Goal: Task Accomplishment & Management: Manage account settings

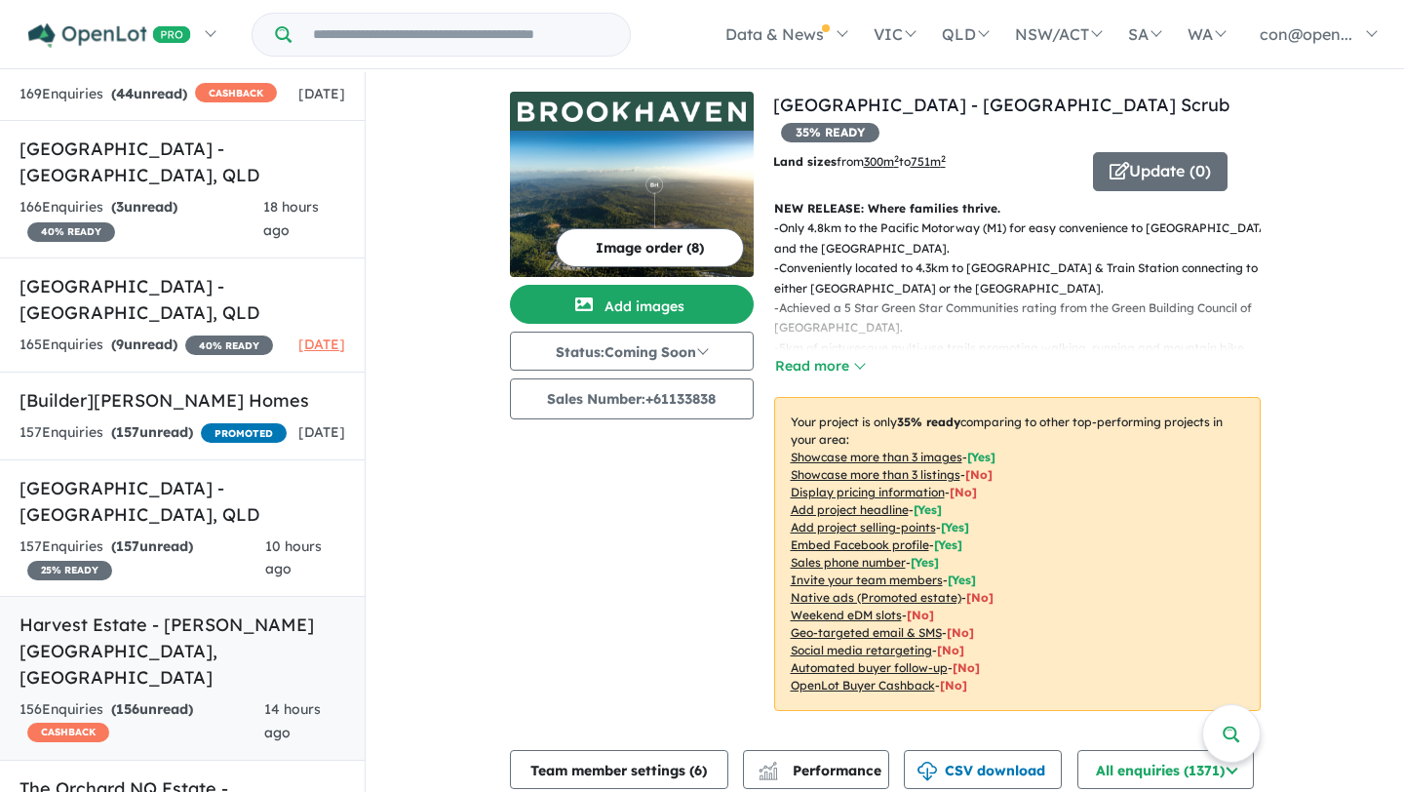
scroll to position [4918, 0]
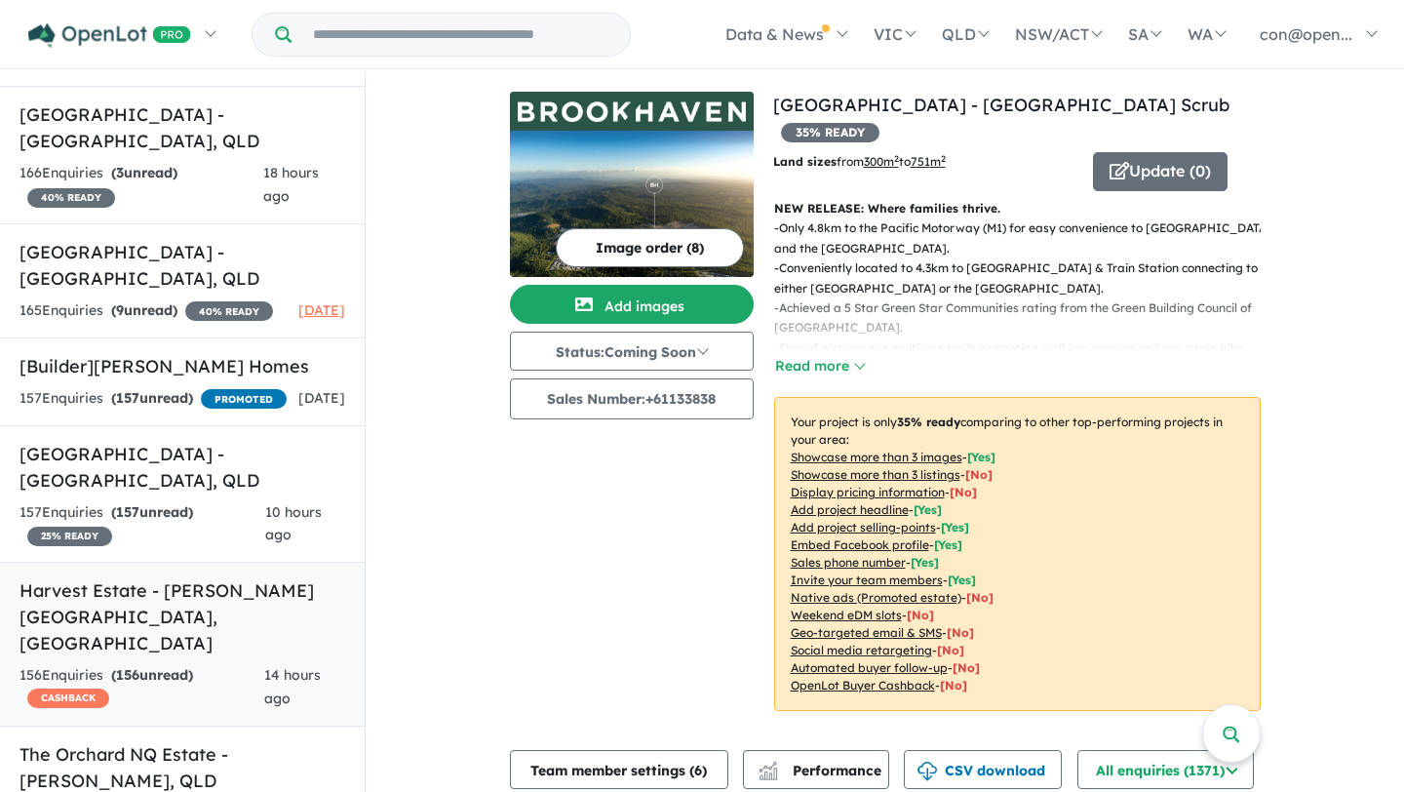
click at [170, 577] on h5 "Harvest Estate - [PERSON_NAME][GEOGRAPHIC_DATA] , [GEOGRAPHIC_DATA]" at bounding box center [183, 616] width 326 height 79
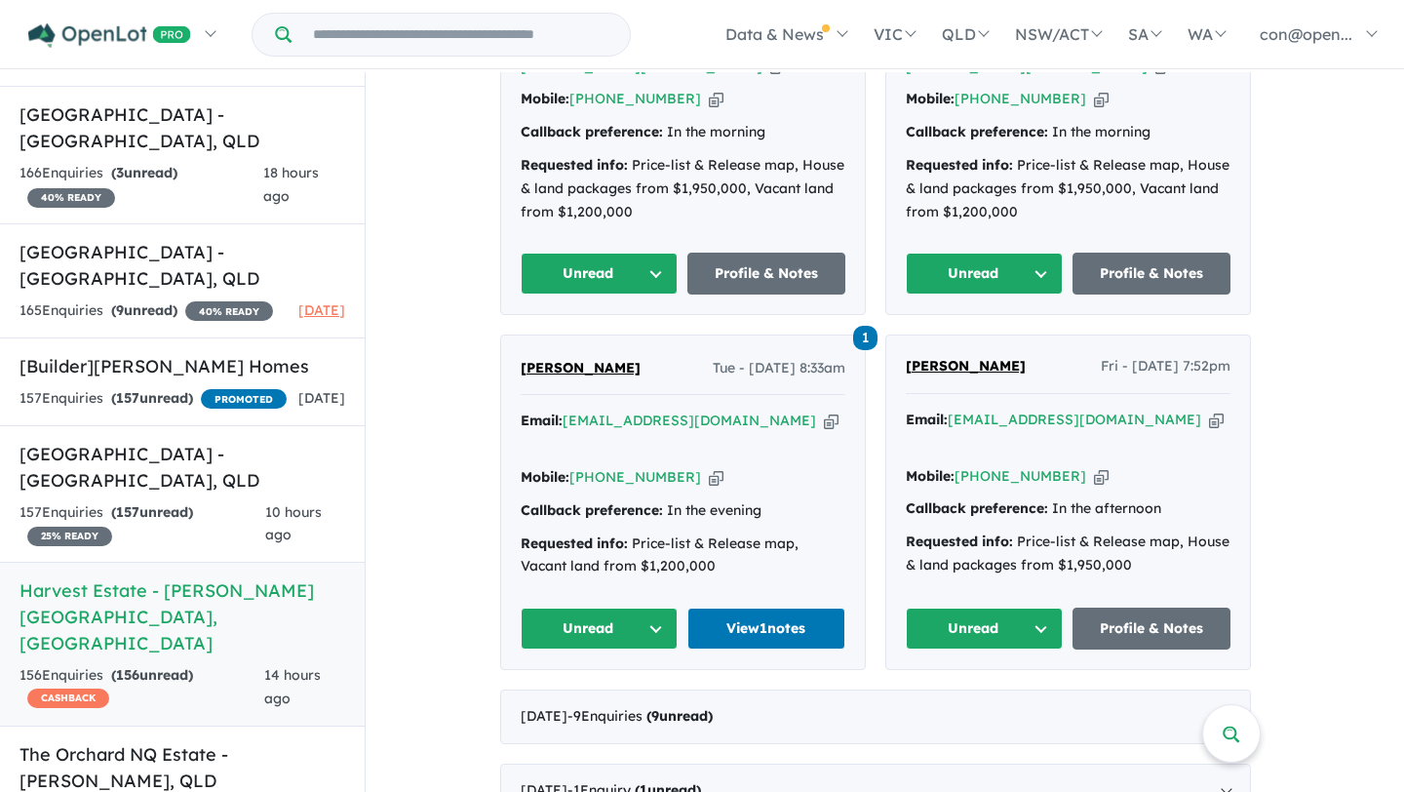
scroll to position [1366, 0]
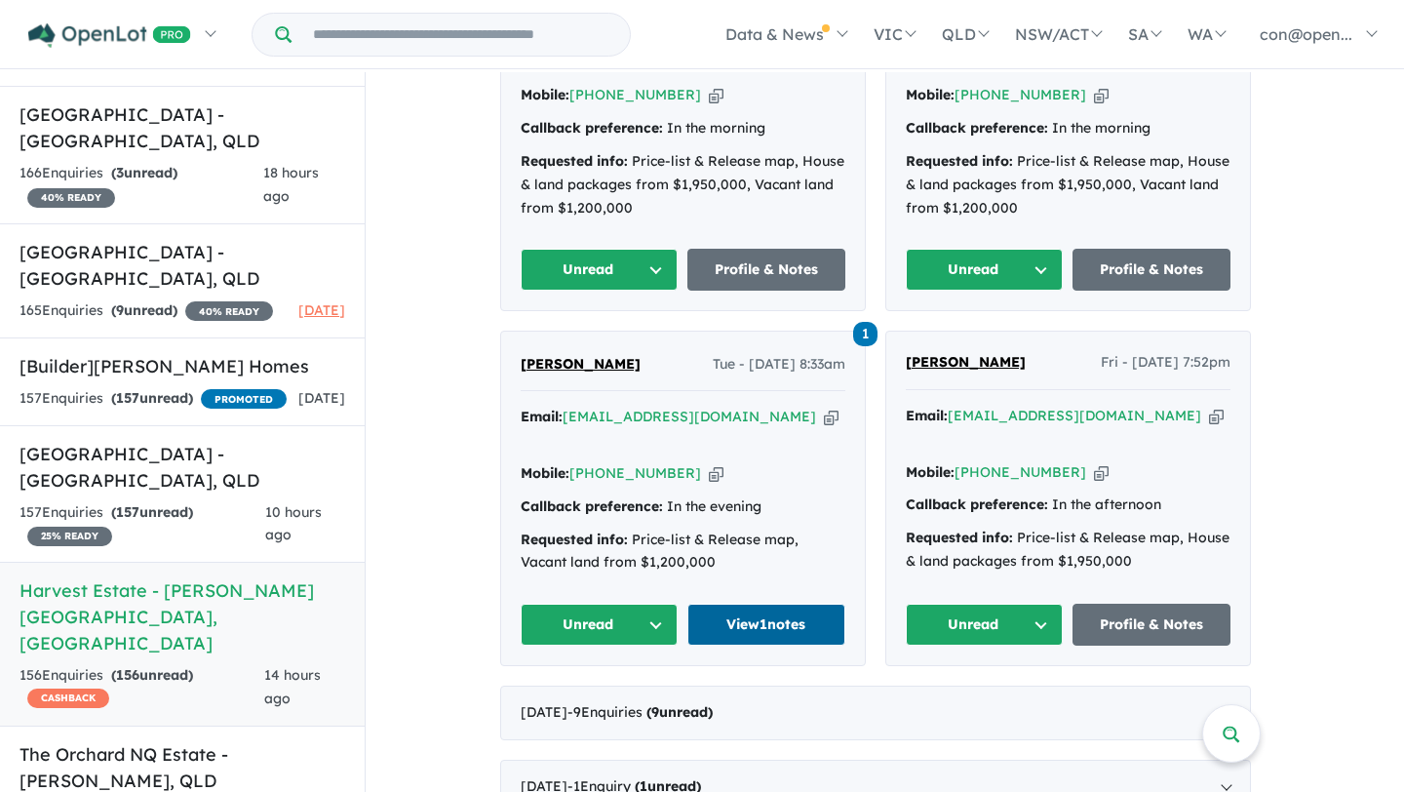
click at [768, 604] on link "View 1 notes" at bounding box center [766, 625] width 158 height 42
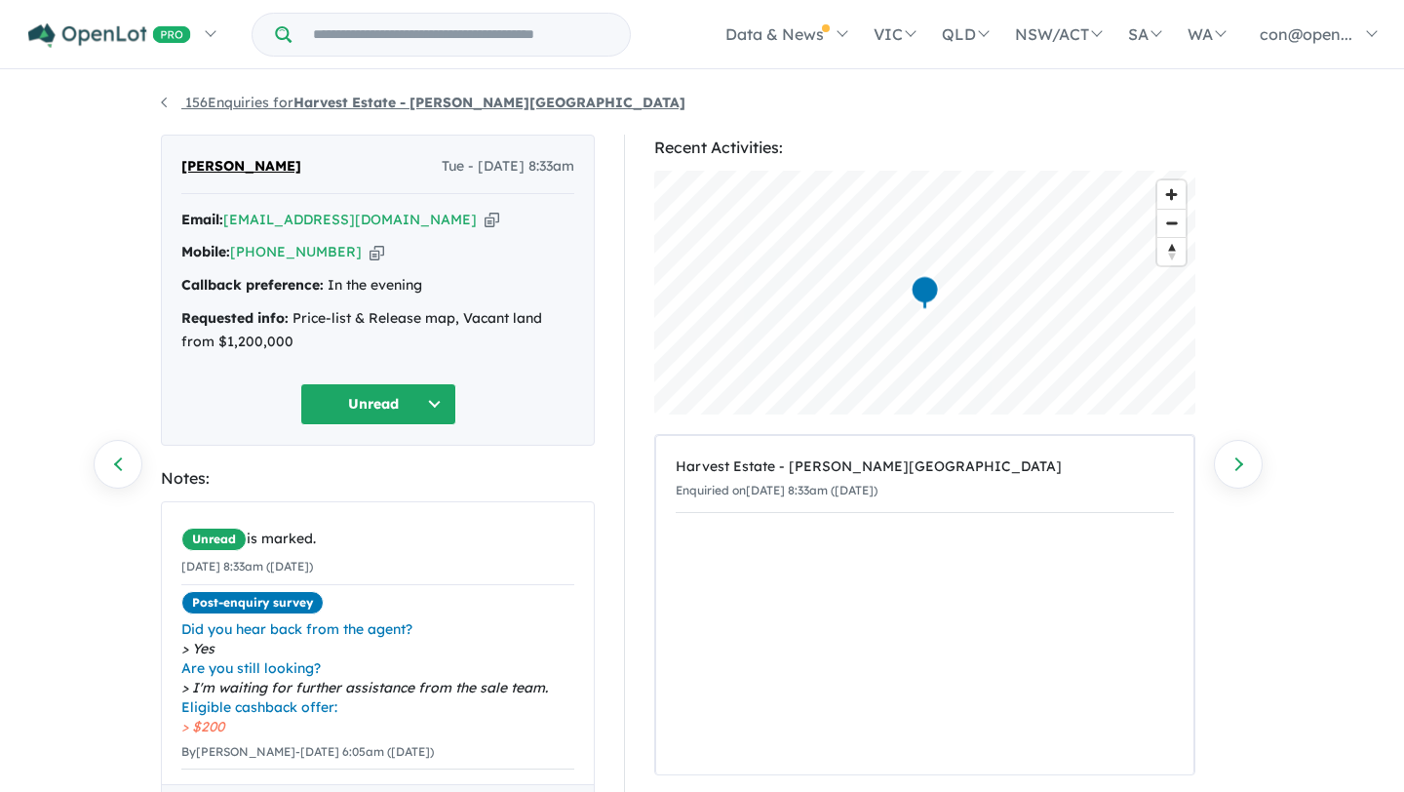
click at [375, 106] on strong "Harvest Estate - [PERSON_NAME][GEOGRAPHIC_DATA]" at bounding box center [490, 103] width 392 height 18
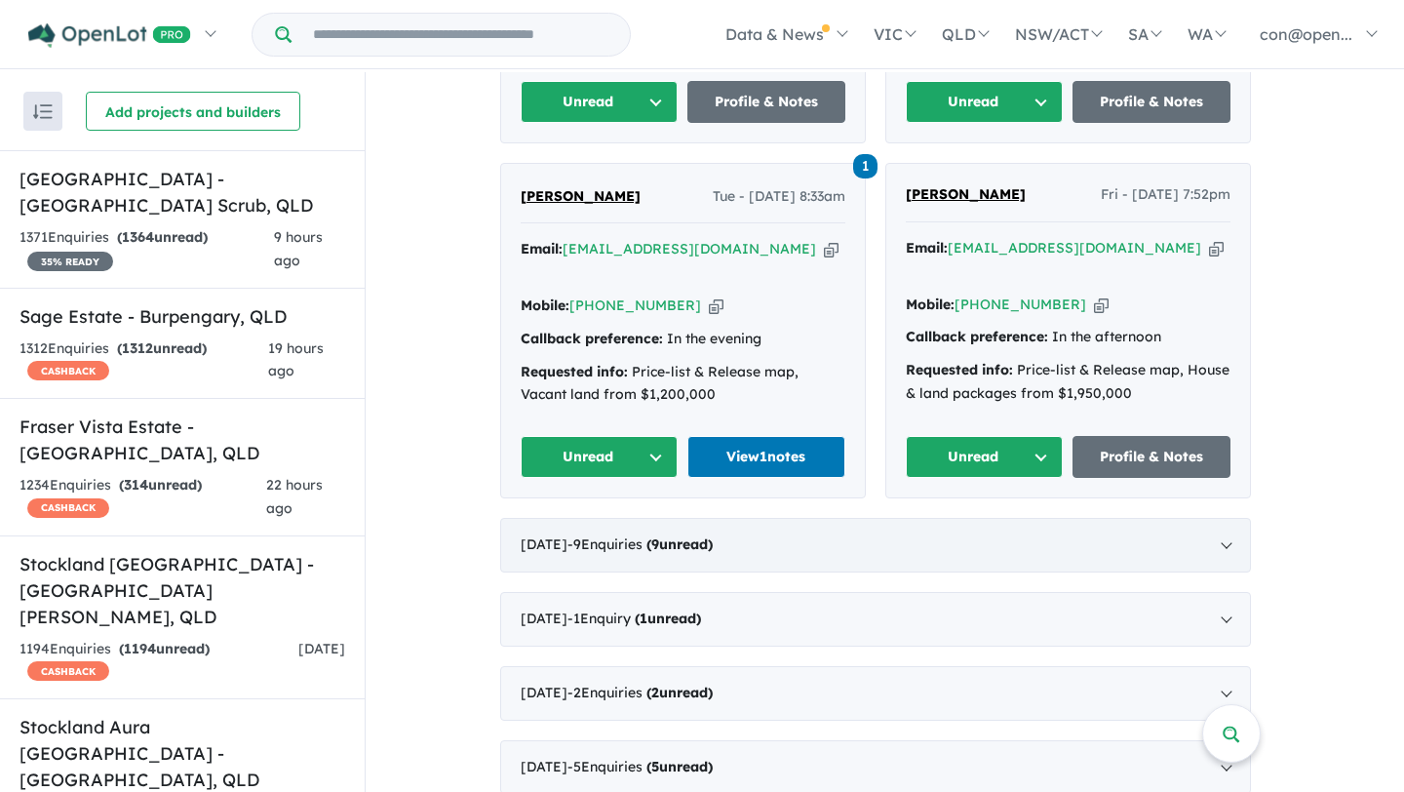
click at [758, 518] on div "July 2025 - 9 Enquir ies ( 9 unread)" at bounding box center [875, 545] width 751 height 55
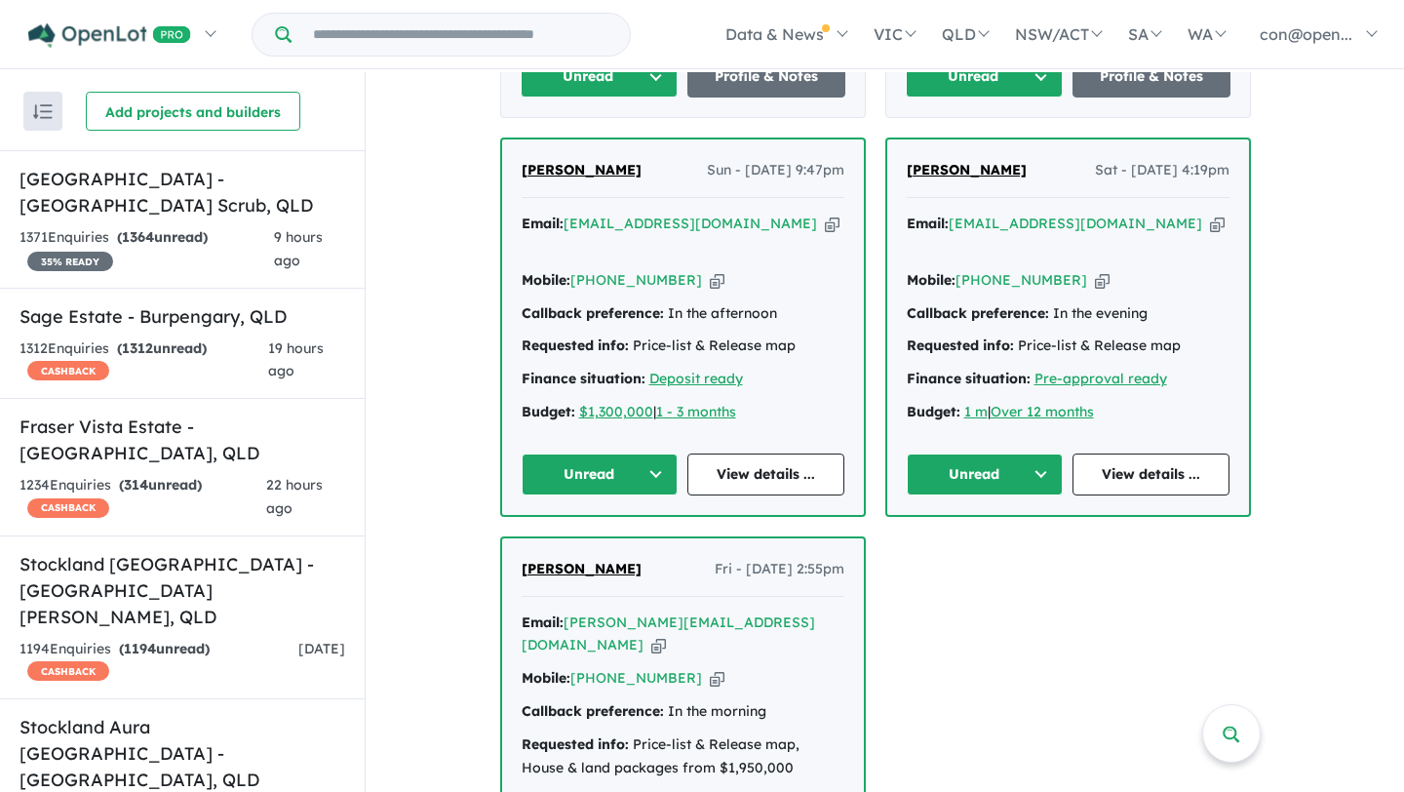
scroll to position [1986, 0]
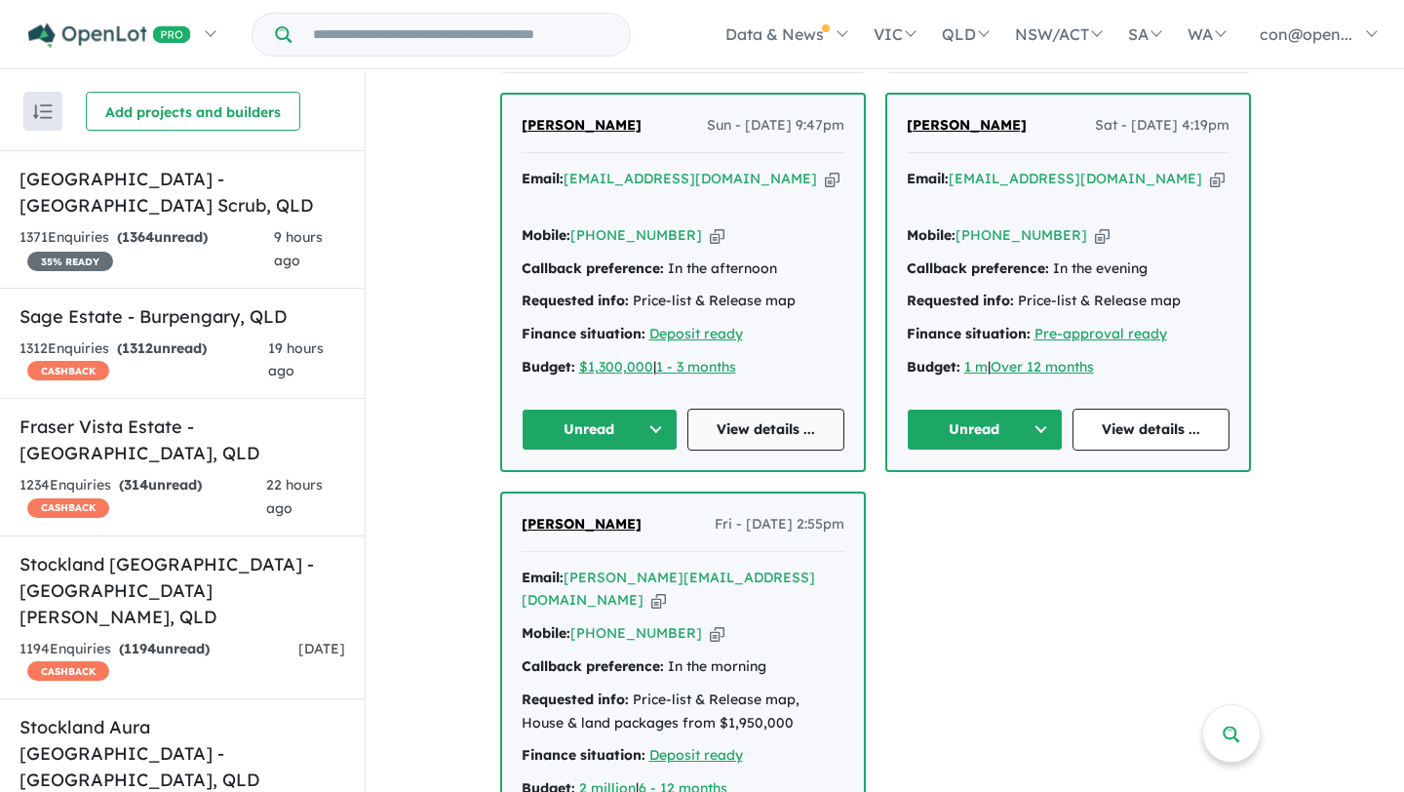
click at [789, 409] on link "View details ..." at bounding box center [765, 430] width 157 height 42
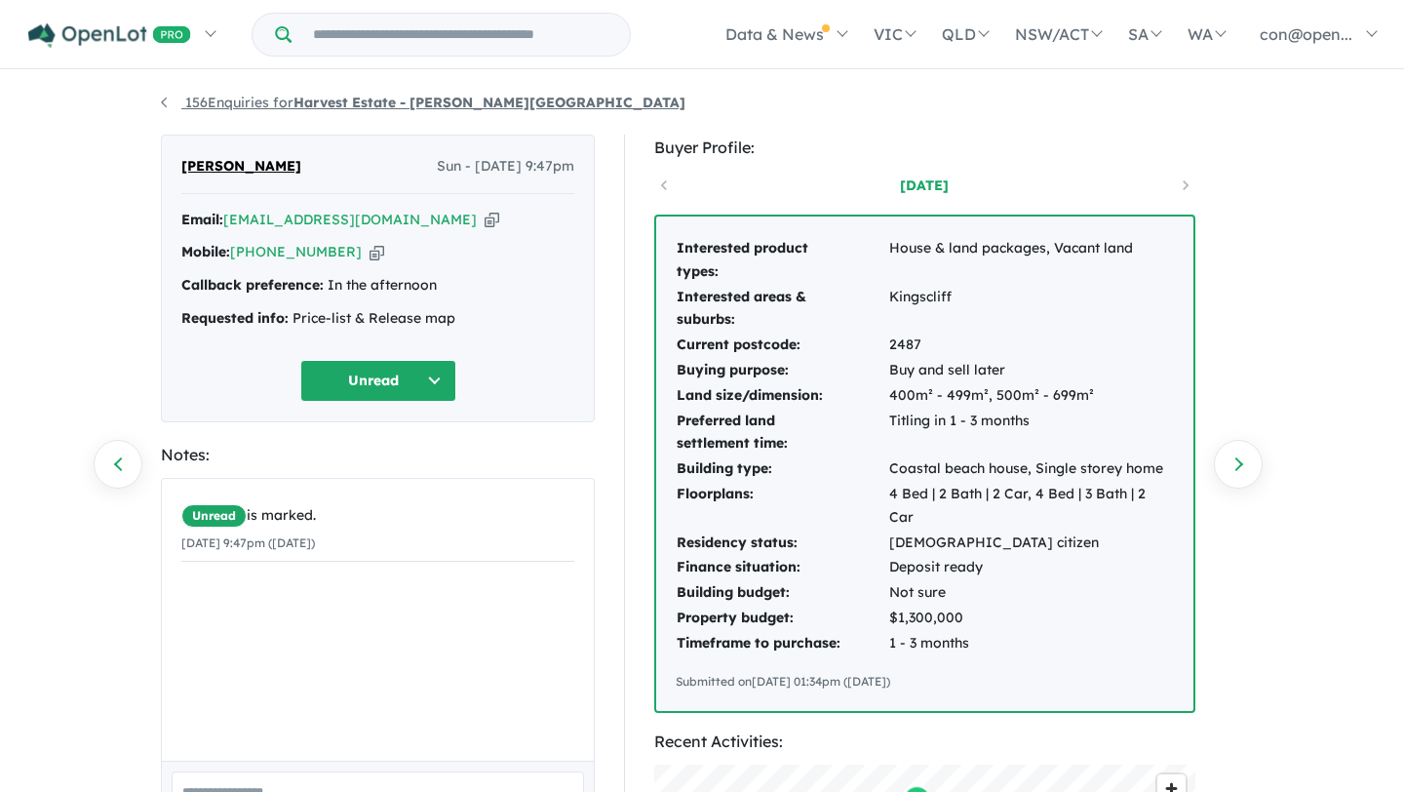
click at [249, 103] on link "156 Enquiries for Harvest Estate - [PERSON_NAME][GEOGRAPHIC_DATA]" at bounding box center [423, 103] width 525 height 18
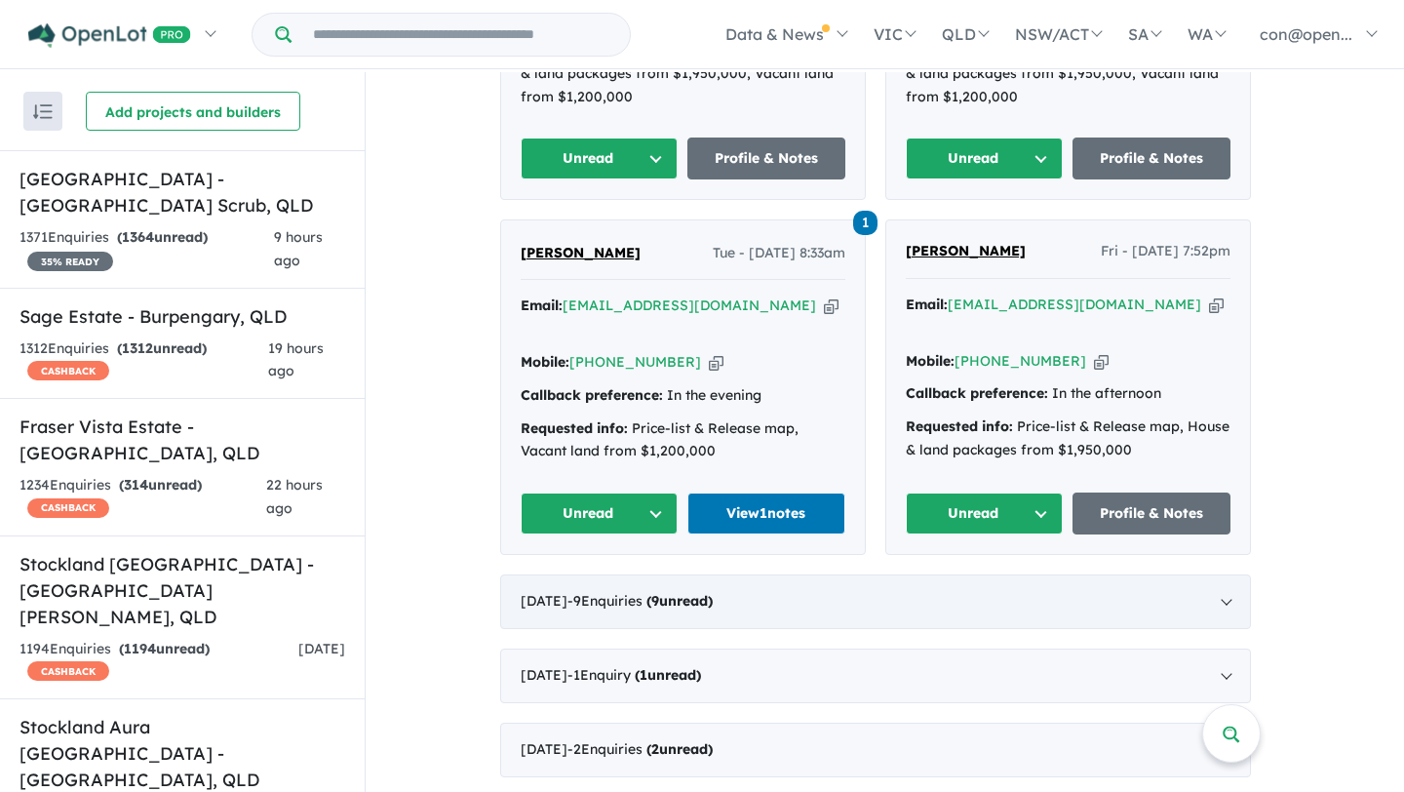
scroll to position [1453, 0]
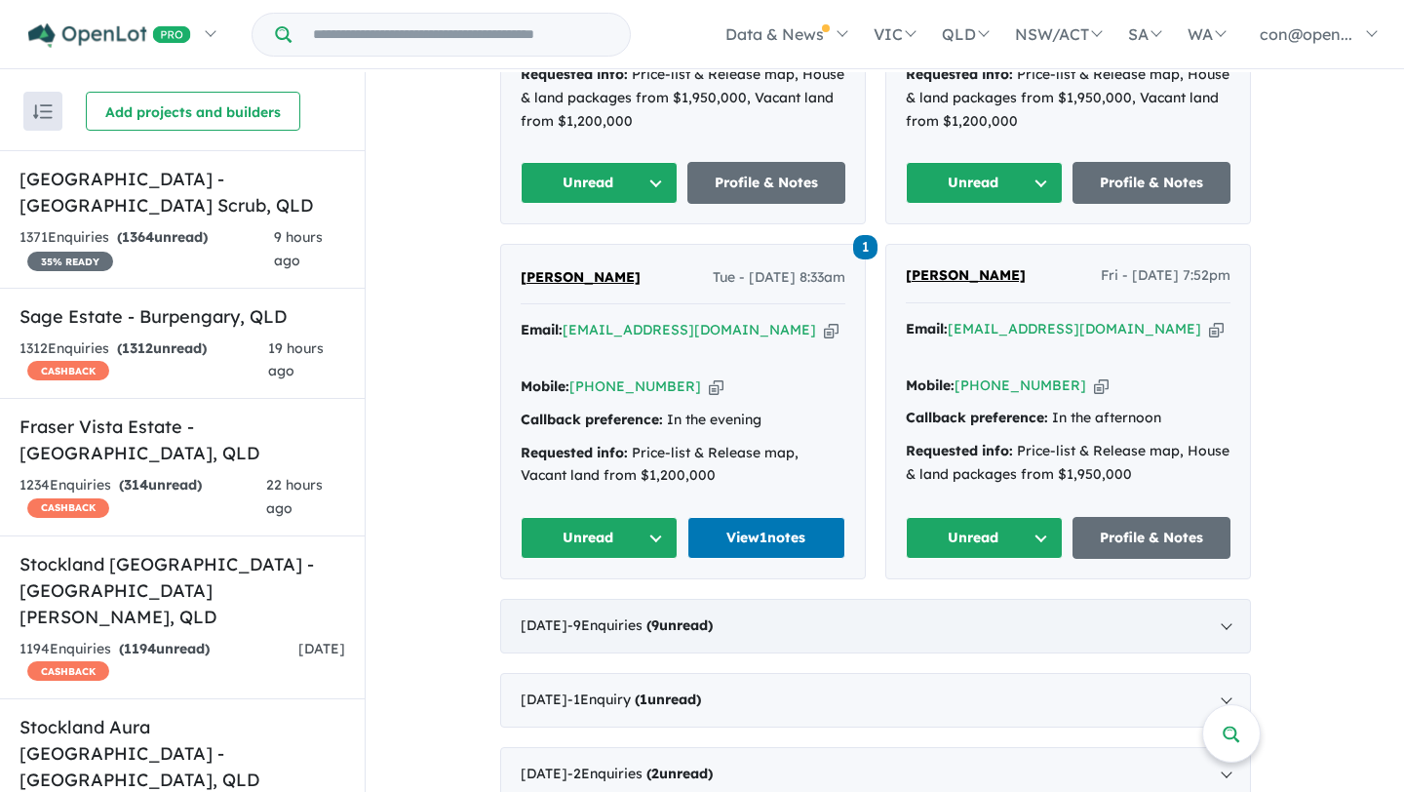
click at [775, 599] on div "July 2025 - 9 Enquir ies ( 9 unread)" at bounding box center [875, 626] width 751 height 55
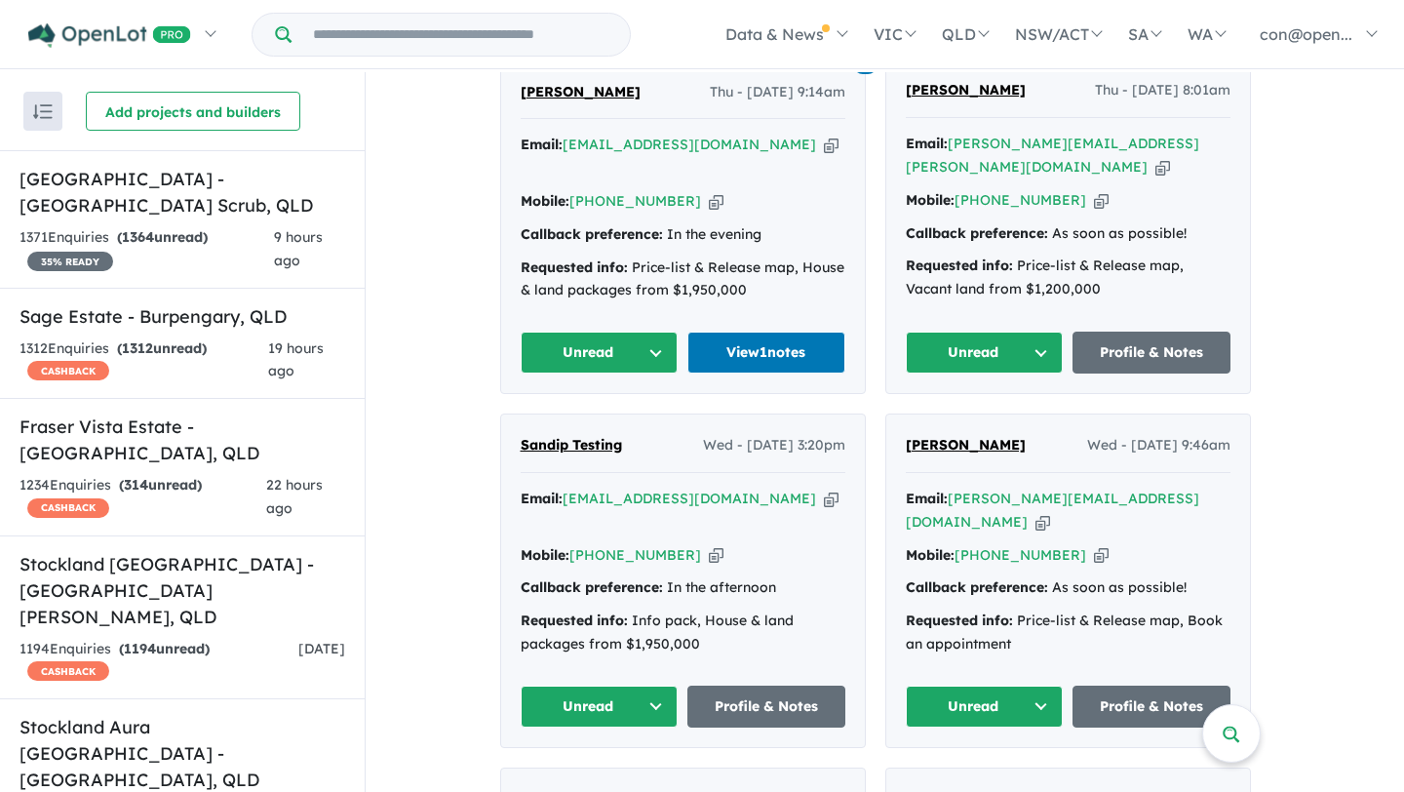
scroll to position [985, 0]
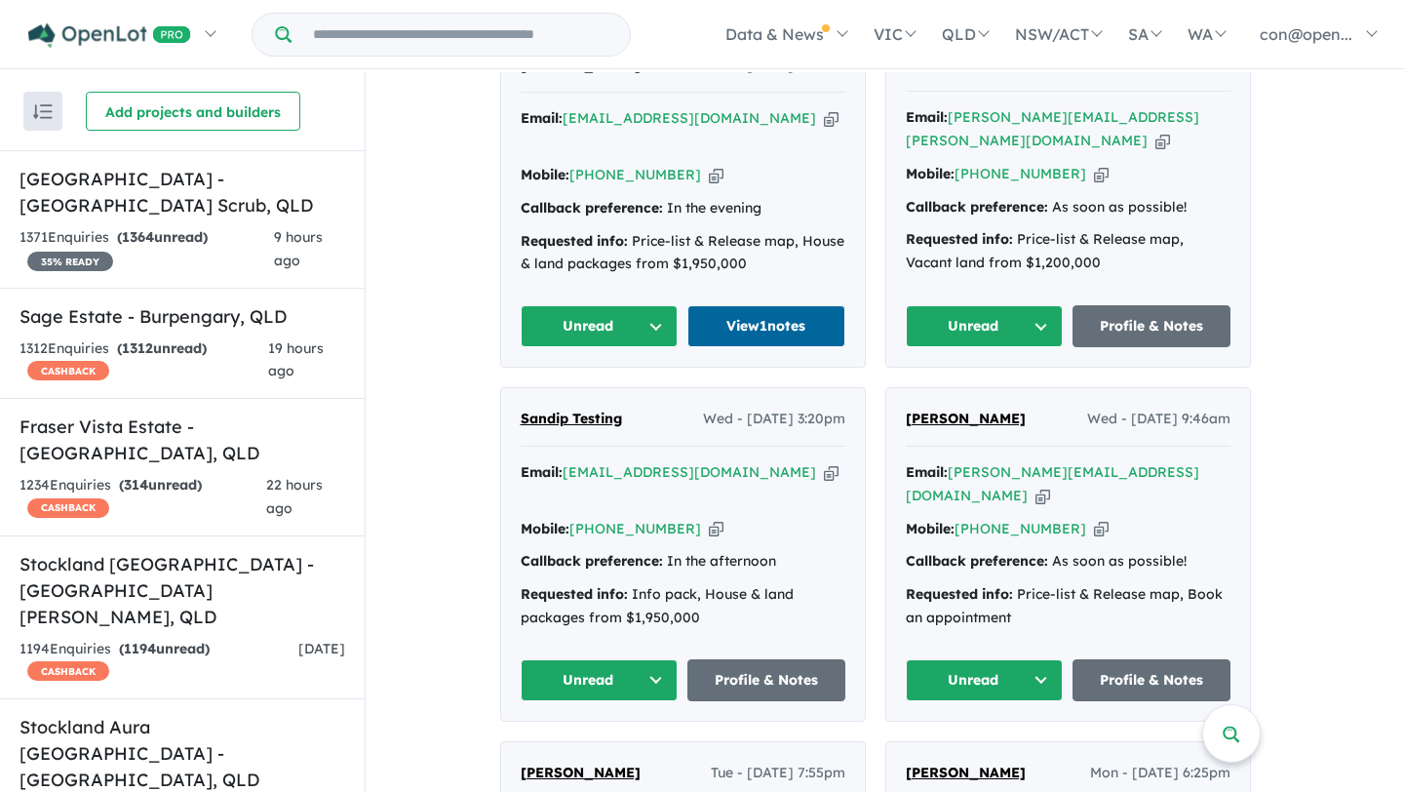
click at [775, 316] on link "View 1 notes" at bounding box center [766, 326] width 158 height 42
click at [554, 41] on input "Try estate name, suburb, builder or developer" at bounding box center [460, 35] width 331 height 42
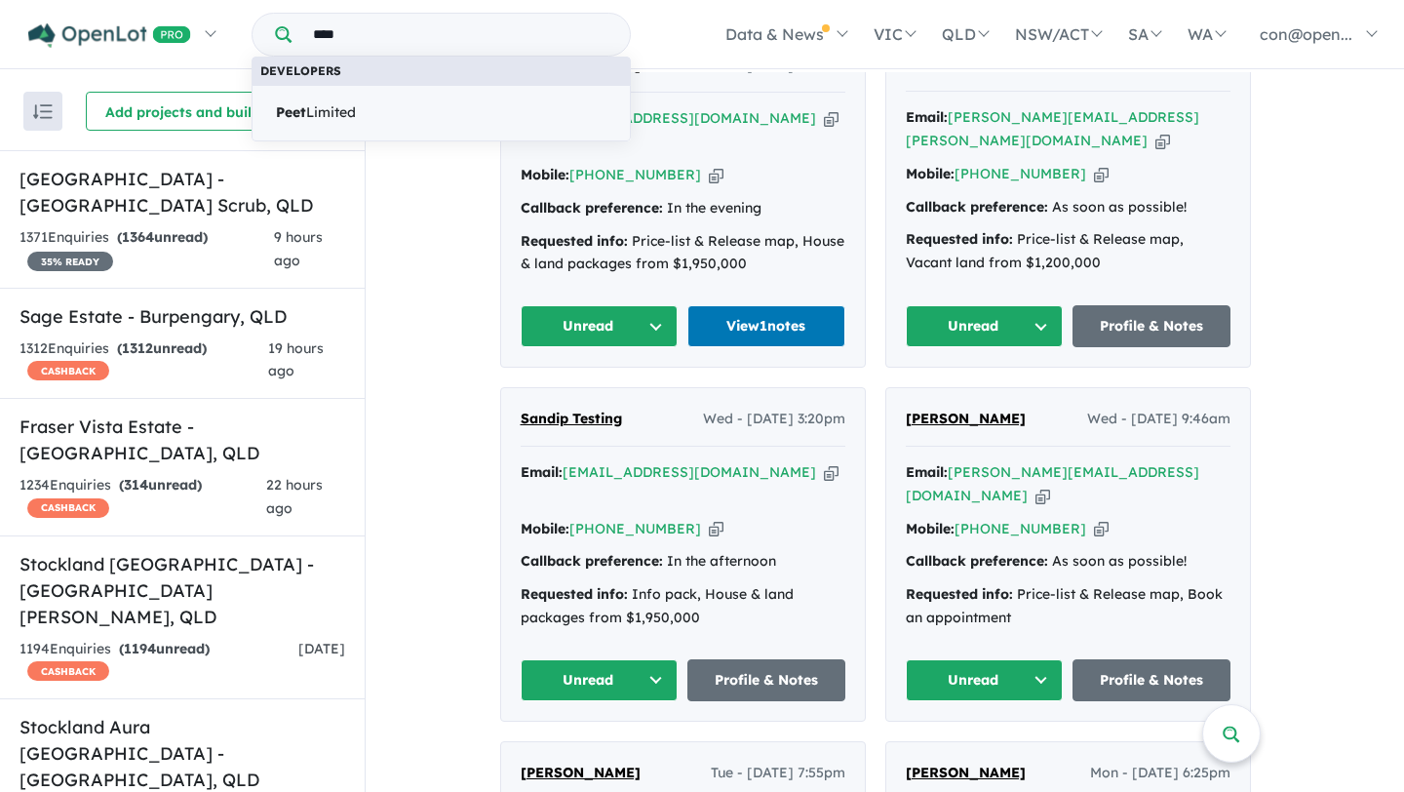
type input "****"
click at [332, 112] on span "Peet Limited" at bounding box center [316, 112] width 80 height 23
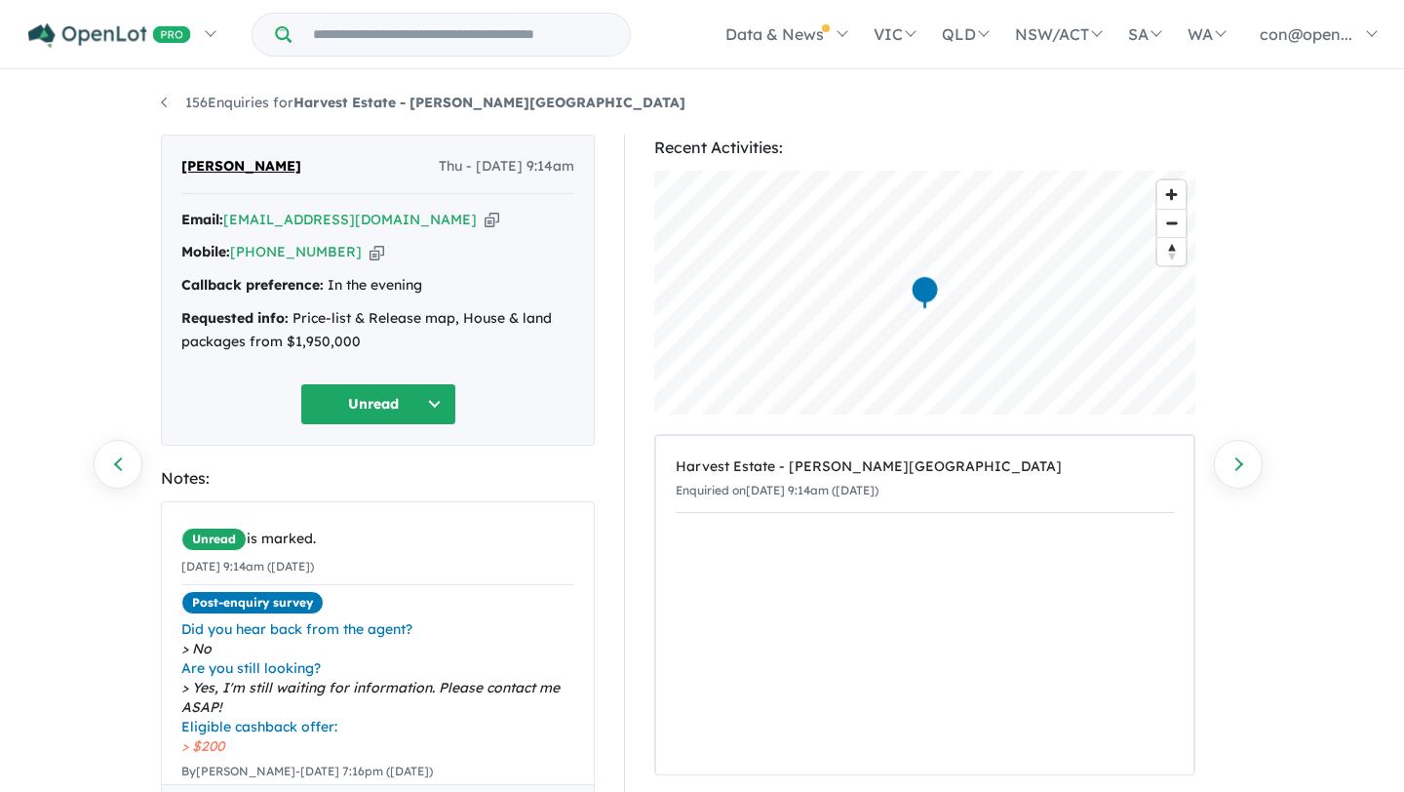
scroll to position [13, 0]
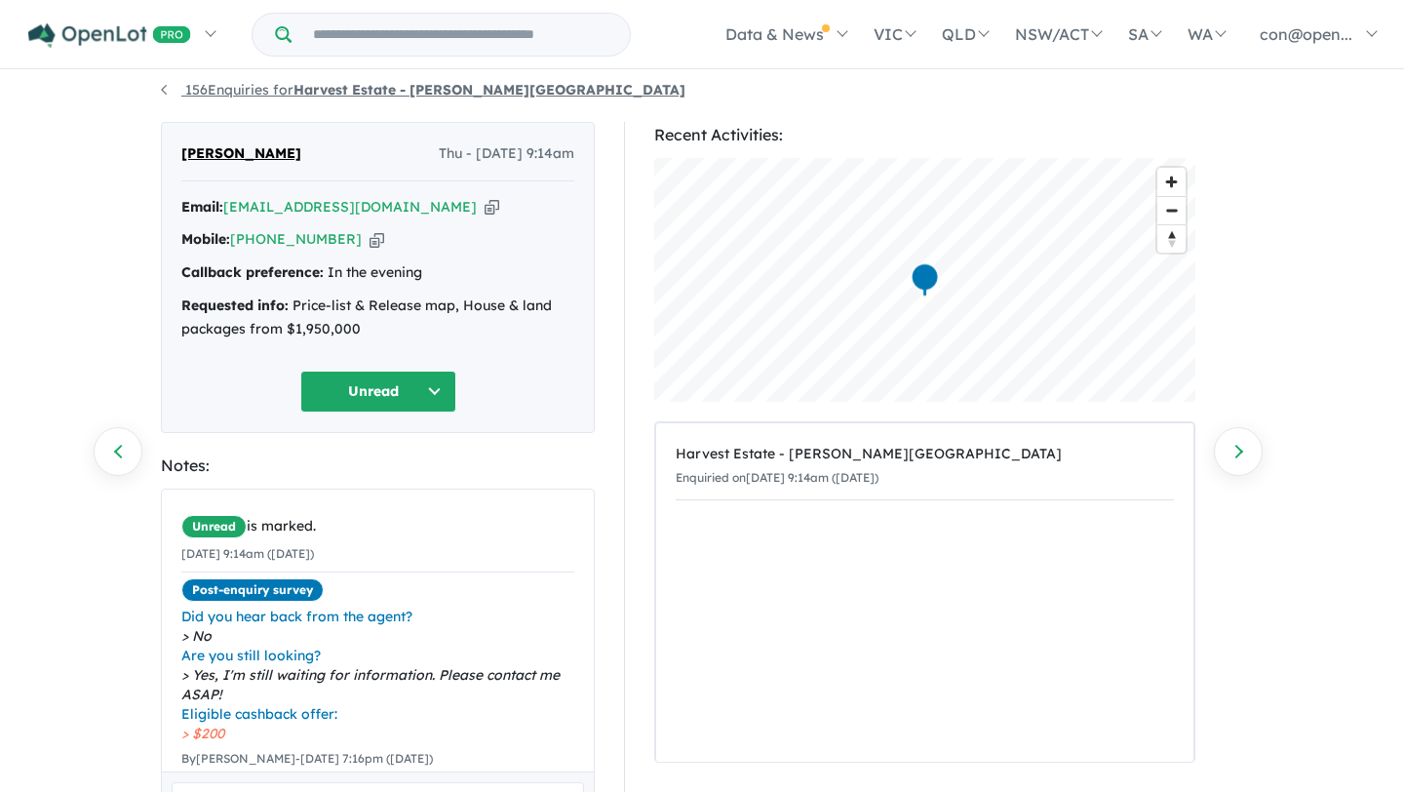
click at [377, 93] on strong "Harvest Estate - [PERSON_NAME][GEOGRAPHIC_DATA]" at bounding box center [490, 90] width 392 height 18
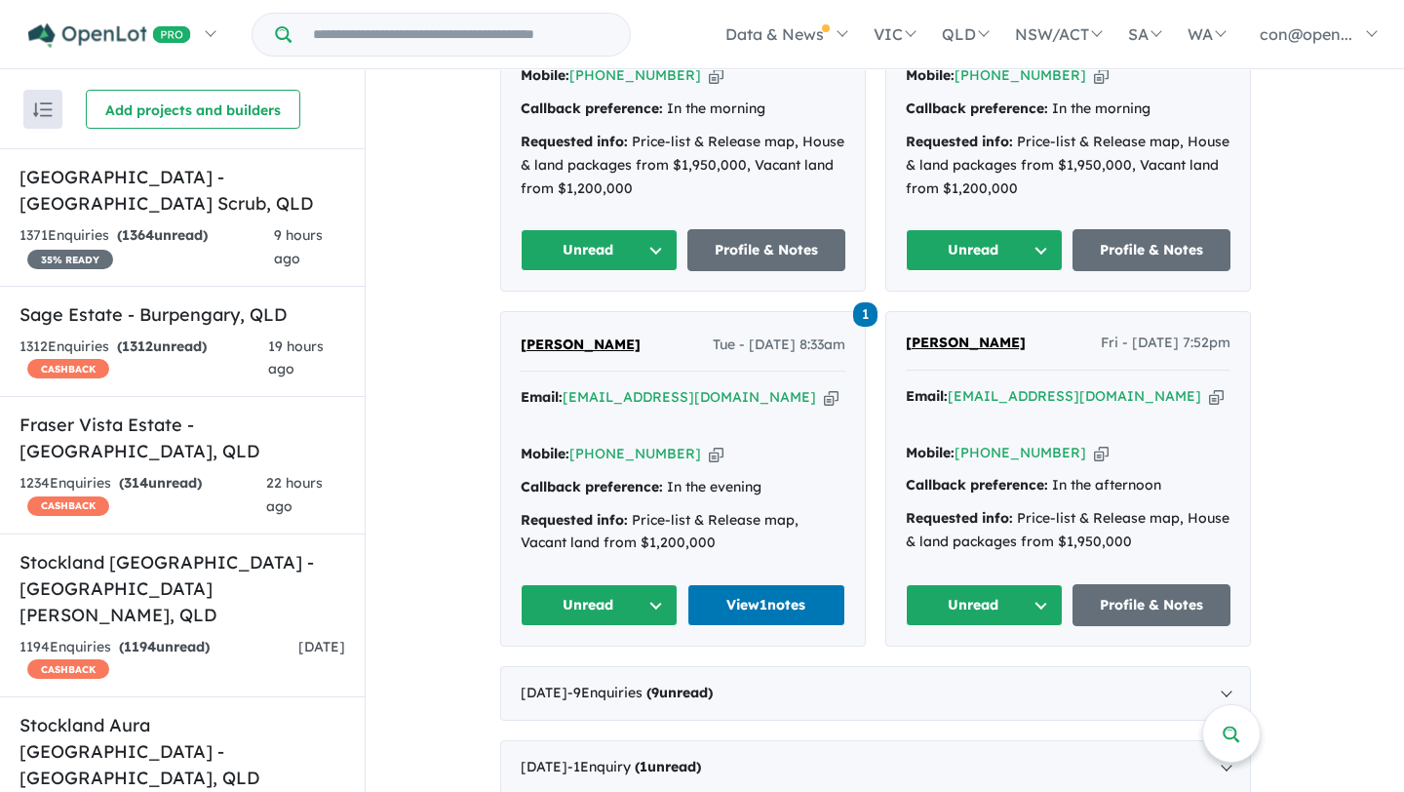
scroll to position [1390, 0]
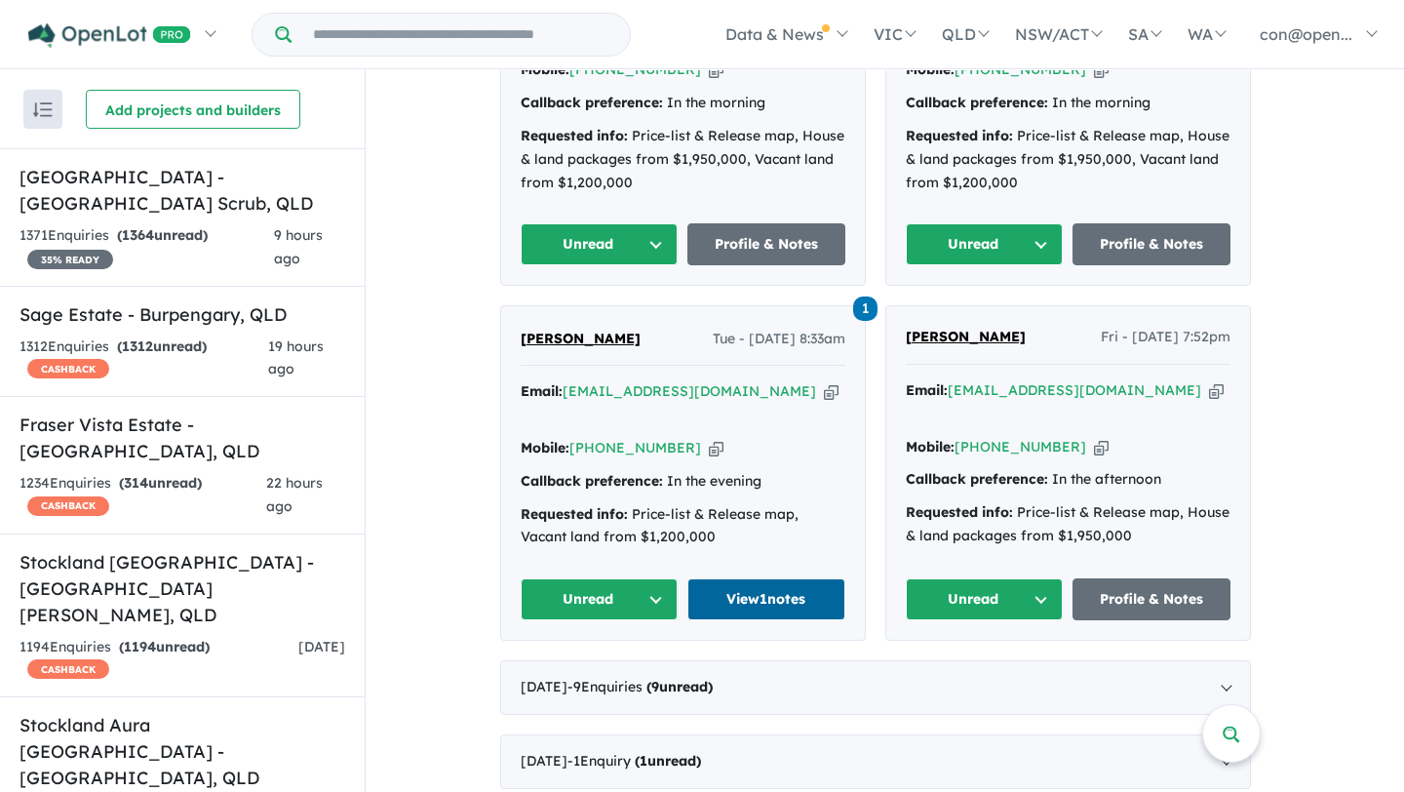
click at [781, 578] on link "View 1 notes" at bounding box center [766, 599] width 158 height 42
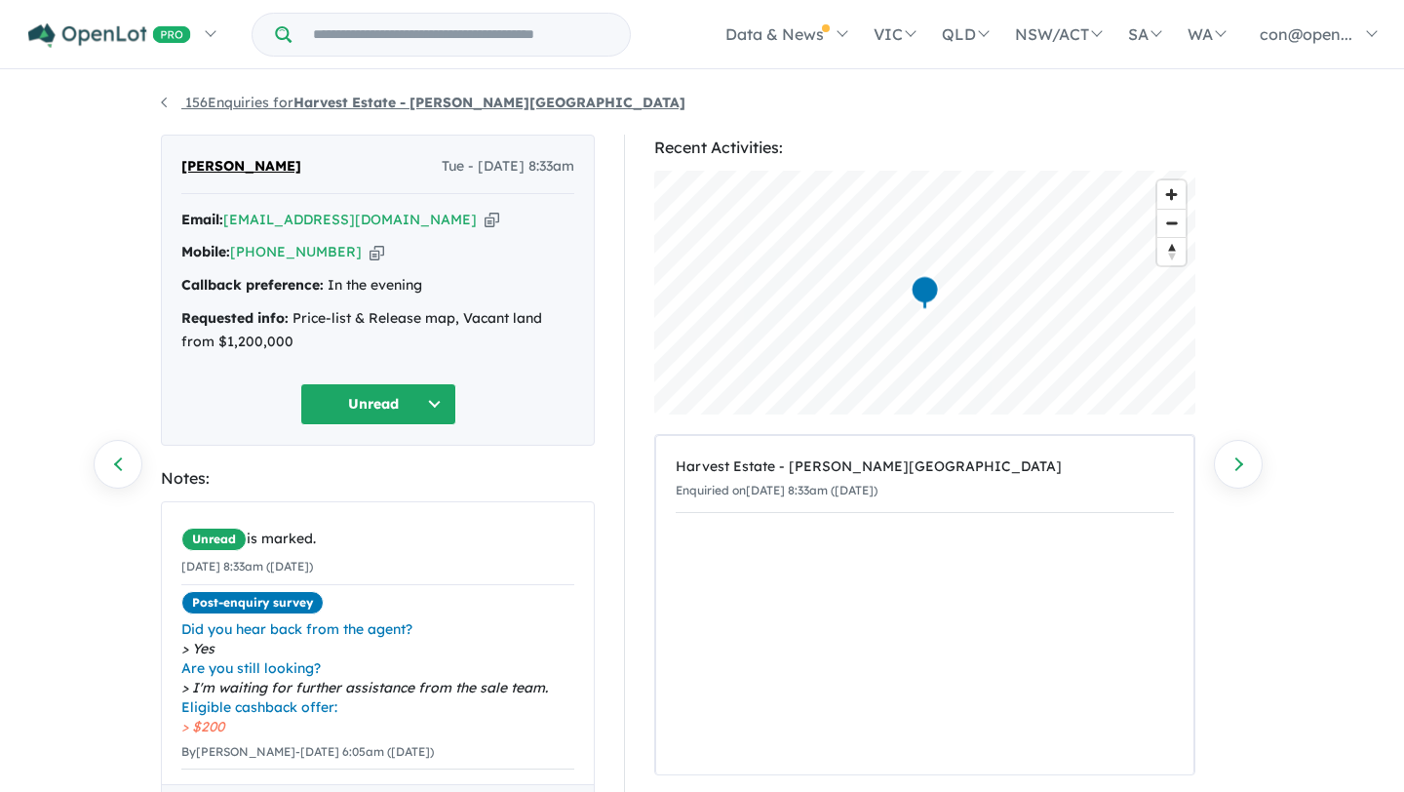
click at [228, 98] on link "156 Enquiries for Harvest Estate - [PERSON_NAME][GEOGRAPHIC_DATA]" at bounding box center [423, 103] width 525 height 18
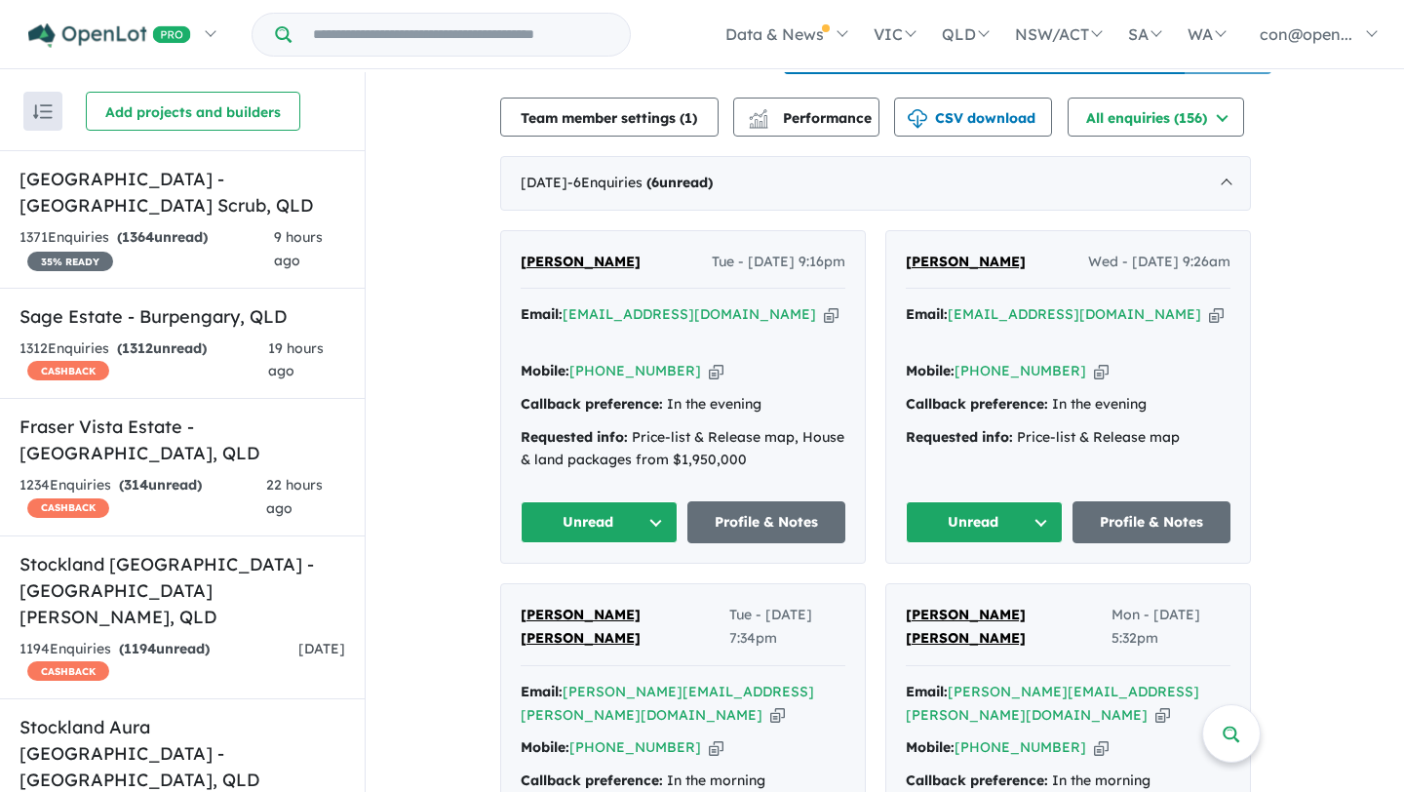
scroll to position [701, 0]
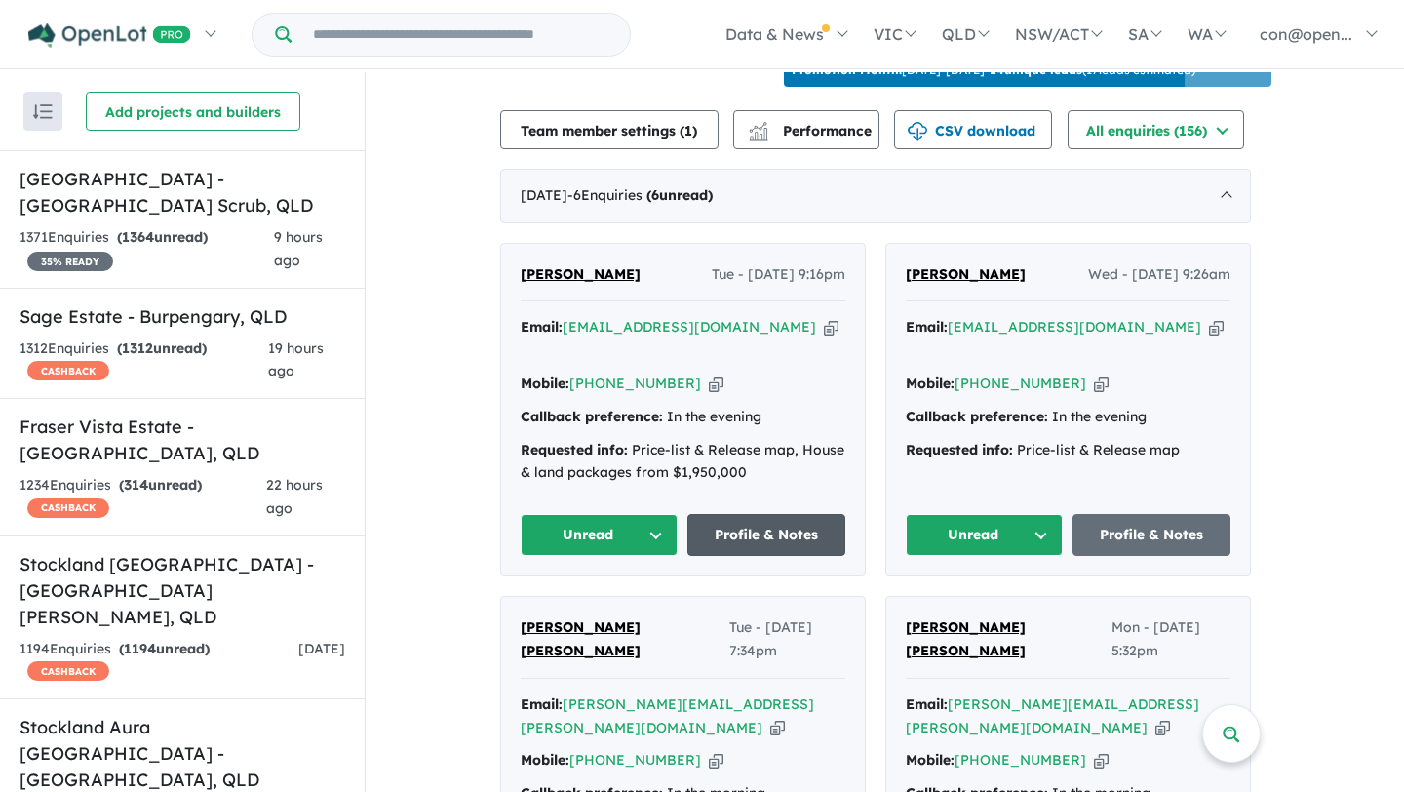
click at [784, 515] on link "Profile & Notes" at bounding box center [766, 535] width 158 height 42
click at [598, 33] on input "Try estate name, suburb, builder or developer" at bounding box center [460, 35] width 331 height 42
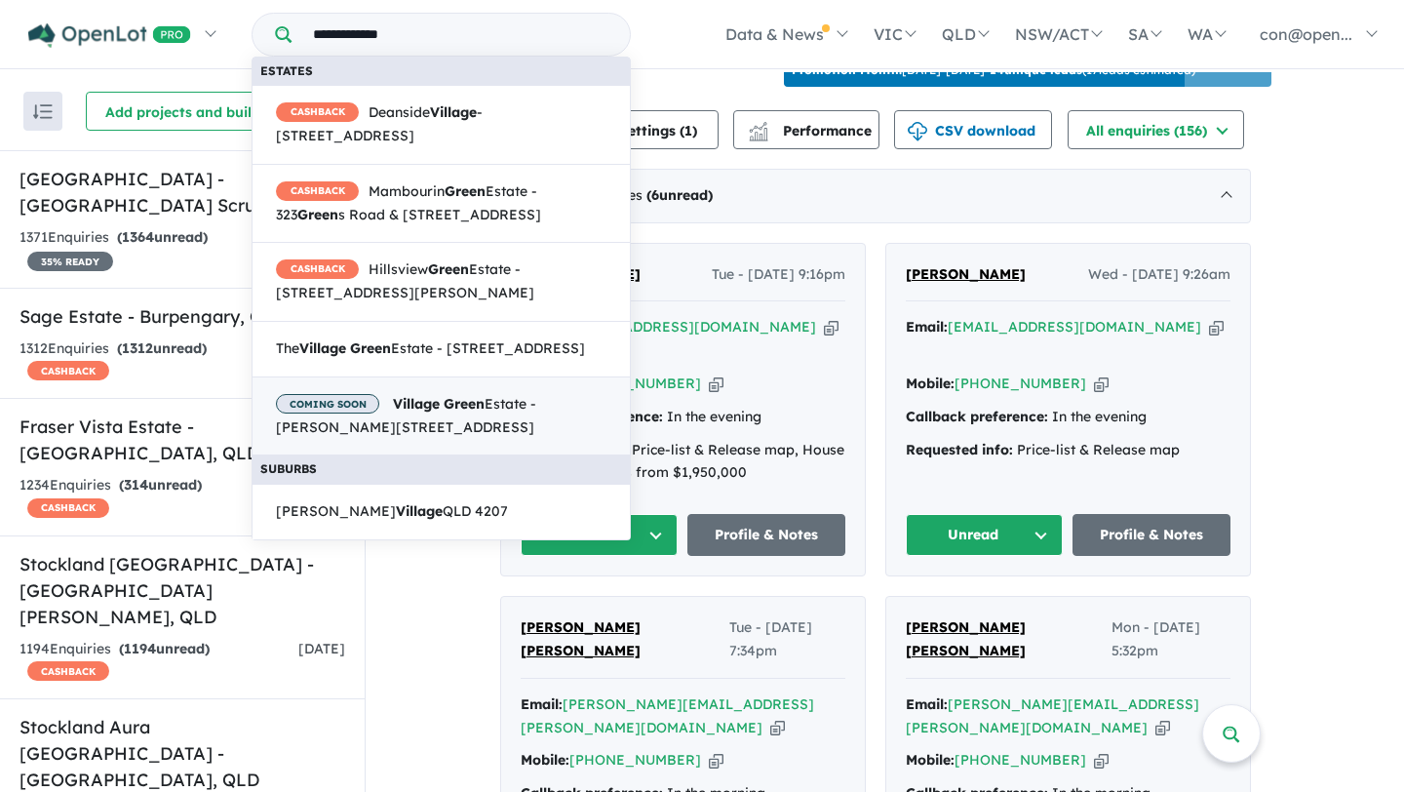
type input "**********"
click at [403, 412] on strong "Village" at bounding box center [416, 404] width 47 height 18
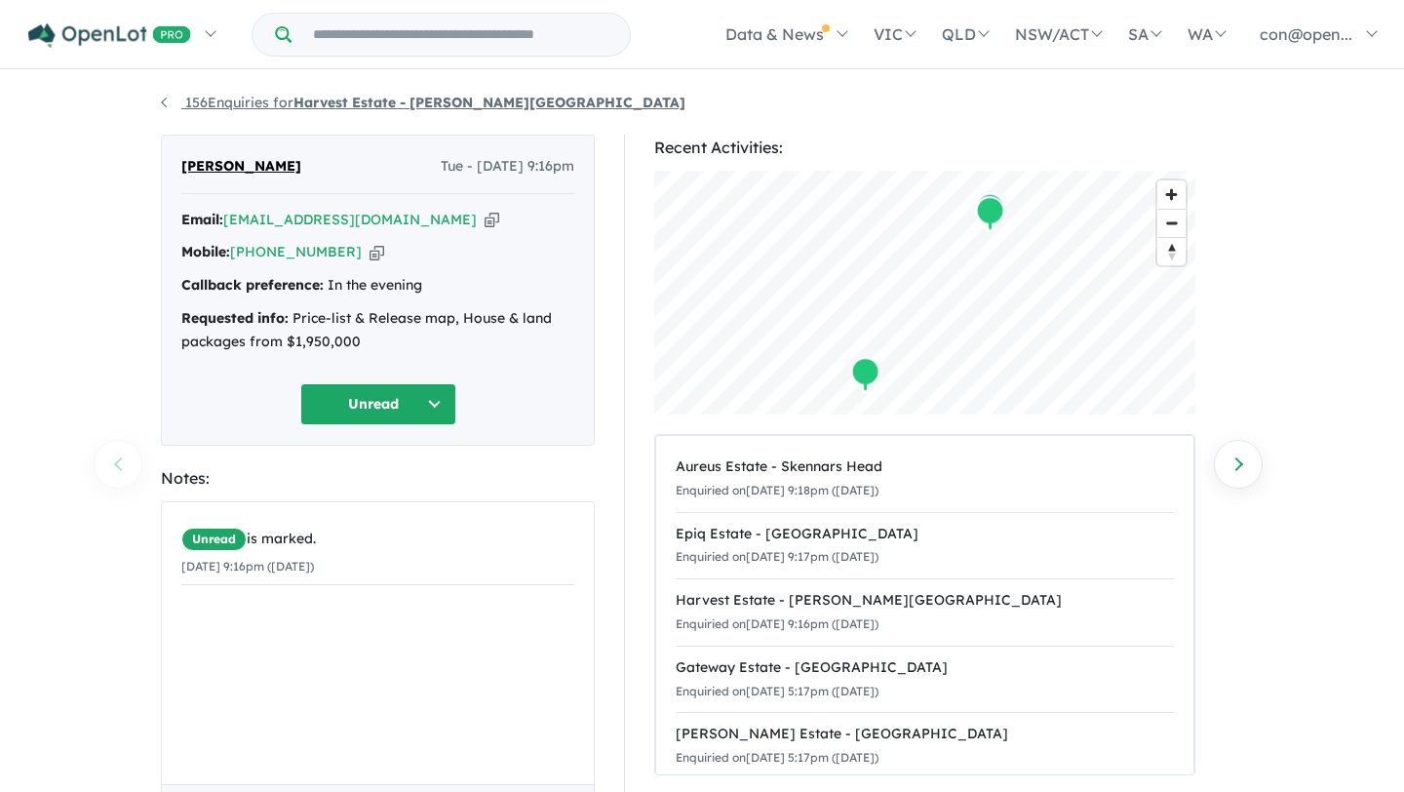
click at [237, 99] on link "156 Enquiries for Harvest Estate - [PERSON_NAME][GEOGRAPHIC_DATA]" at bounding box center [423, 103] width 525 height 18
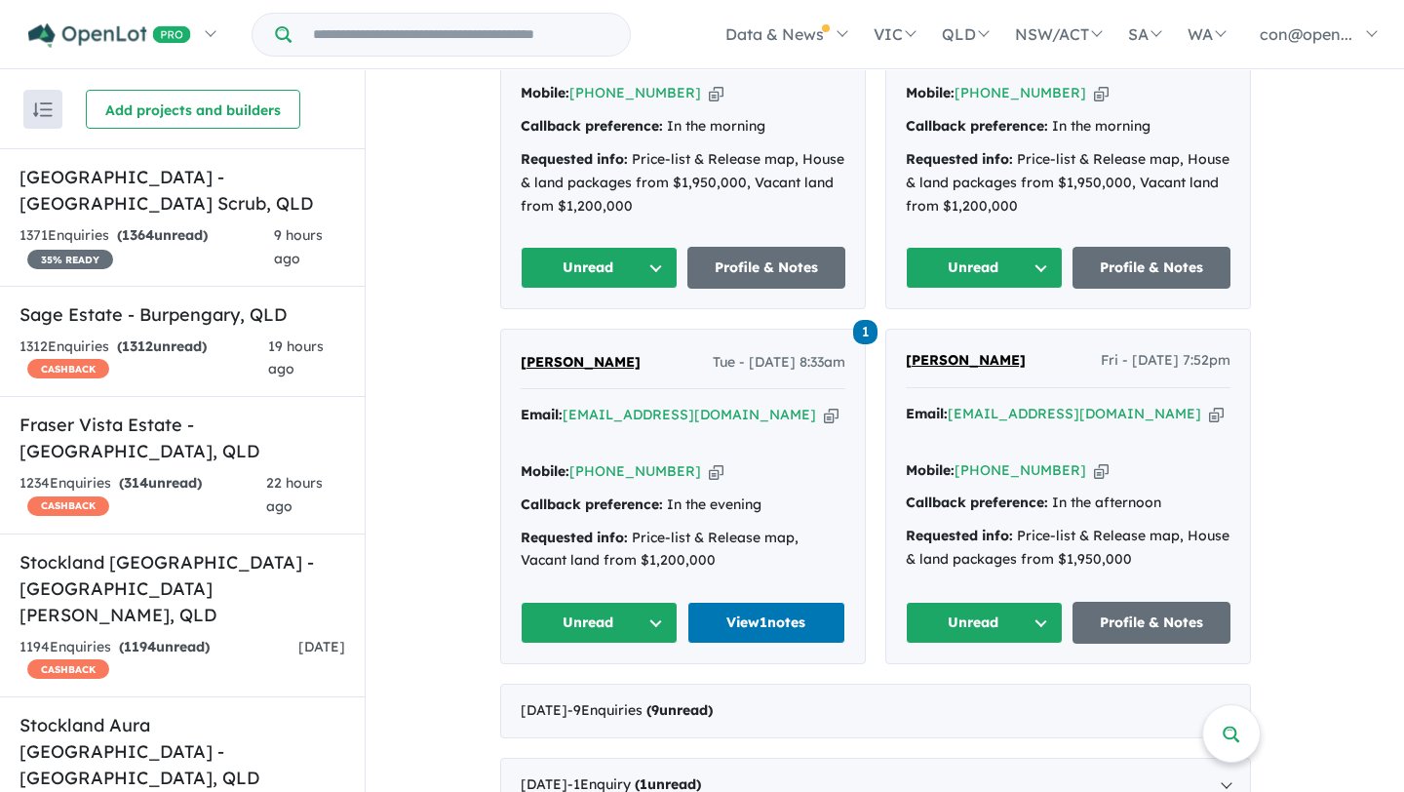
scroll to position [1407, 0]
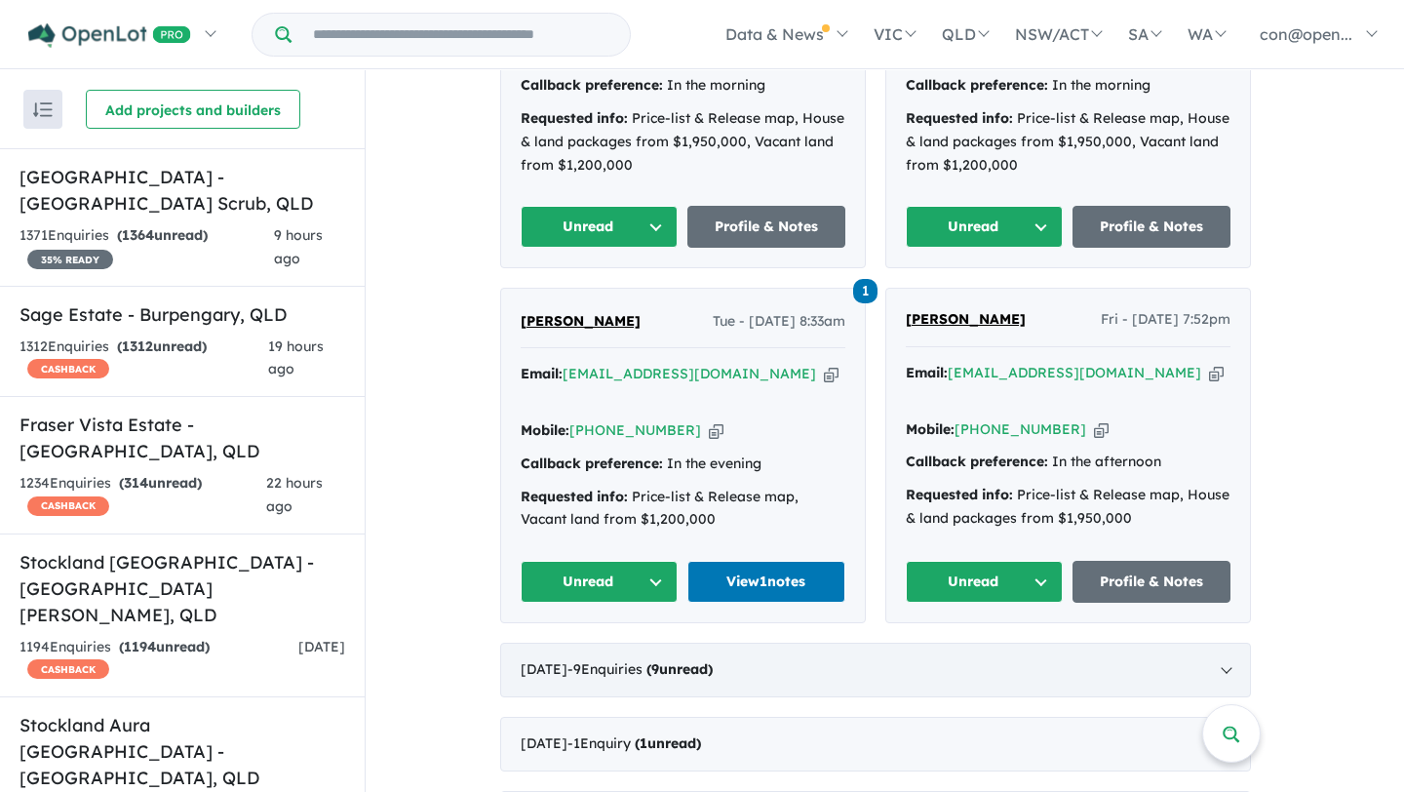
click at [864, 643] on div "July 2025 - 9 Enquir ies ( 9 unread)" at bounding box center [875, 670] width 751 height 55
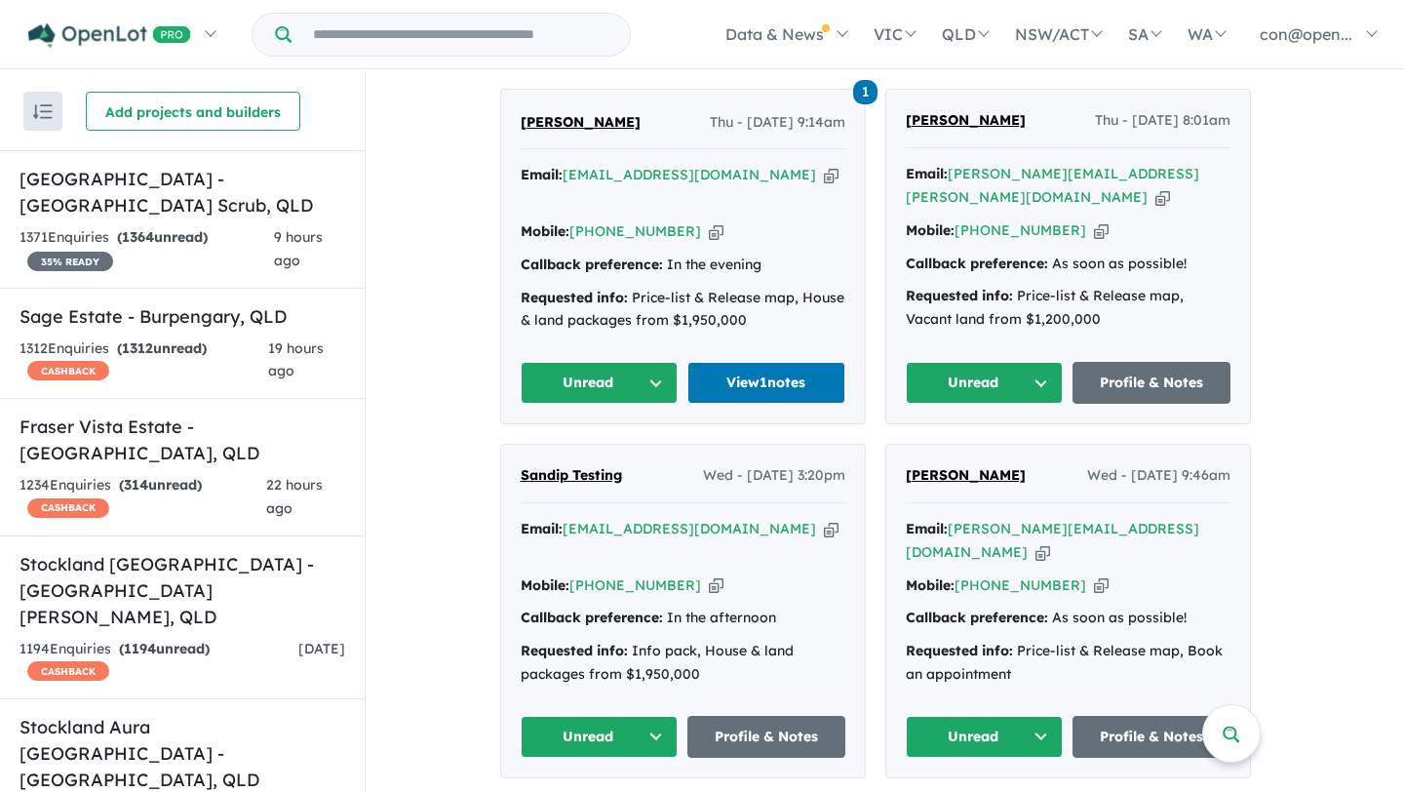
scroll to position [936, 0]
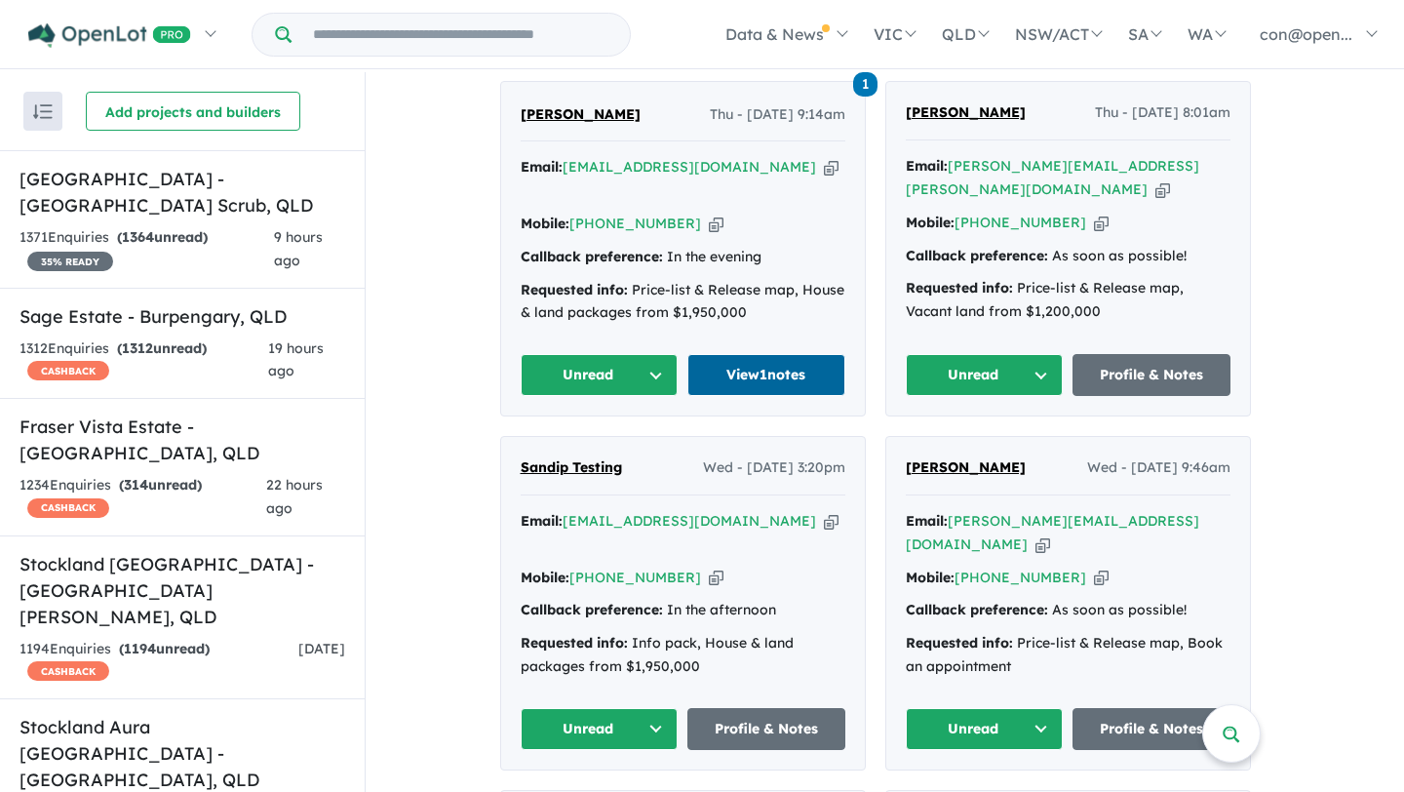
click at [767, 371] on link "View 1 notes" at bounding box center [766, 375] width 158 height 42
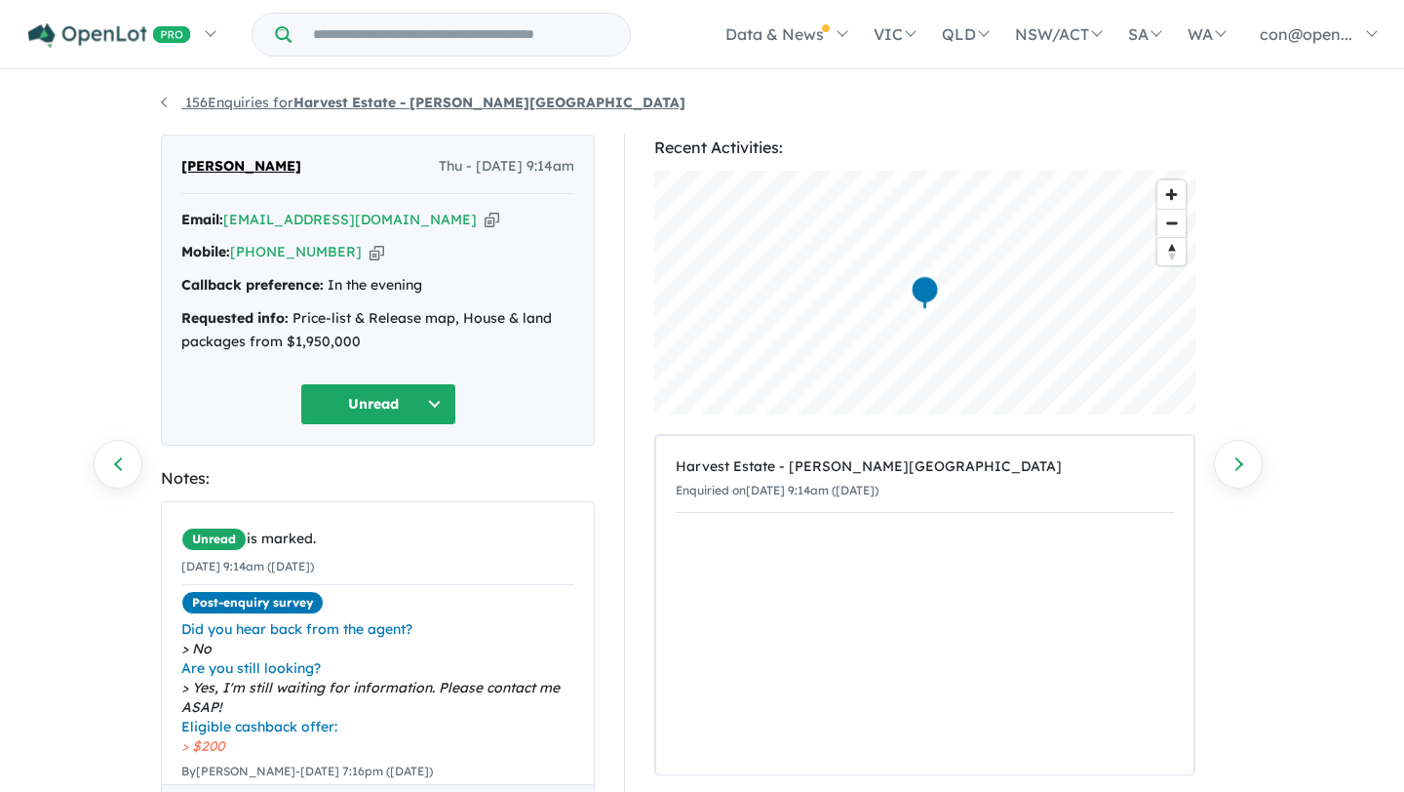
click at [285, 106] on link "156 Enquiries for Harvest Estate - Byron Bay" at bounding box center [423, 103] width 525 height 18
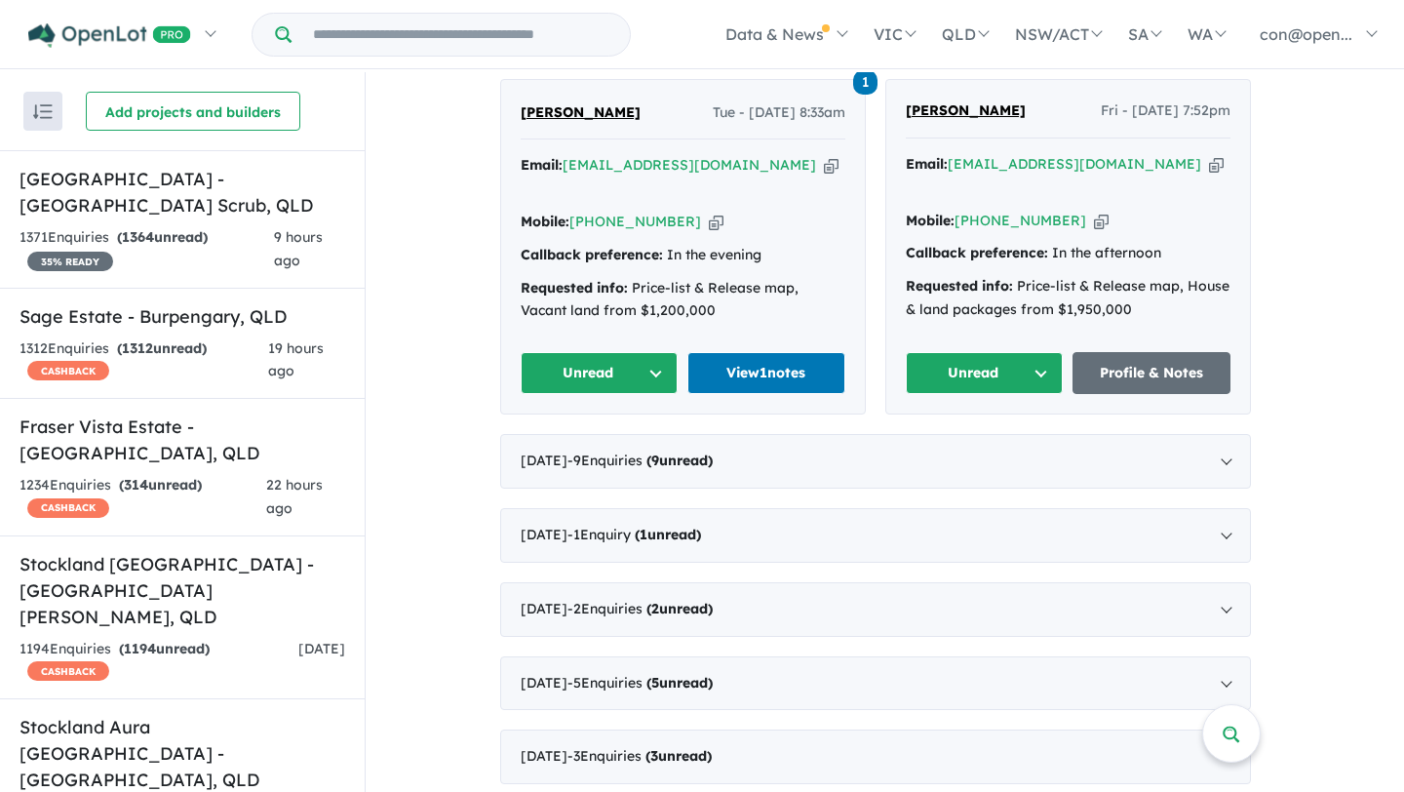
scroll to position [1620, 0]
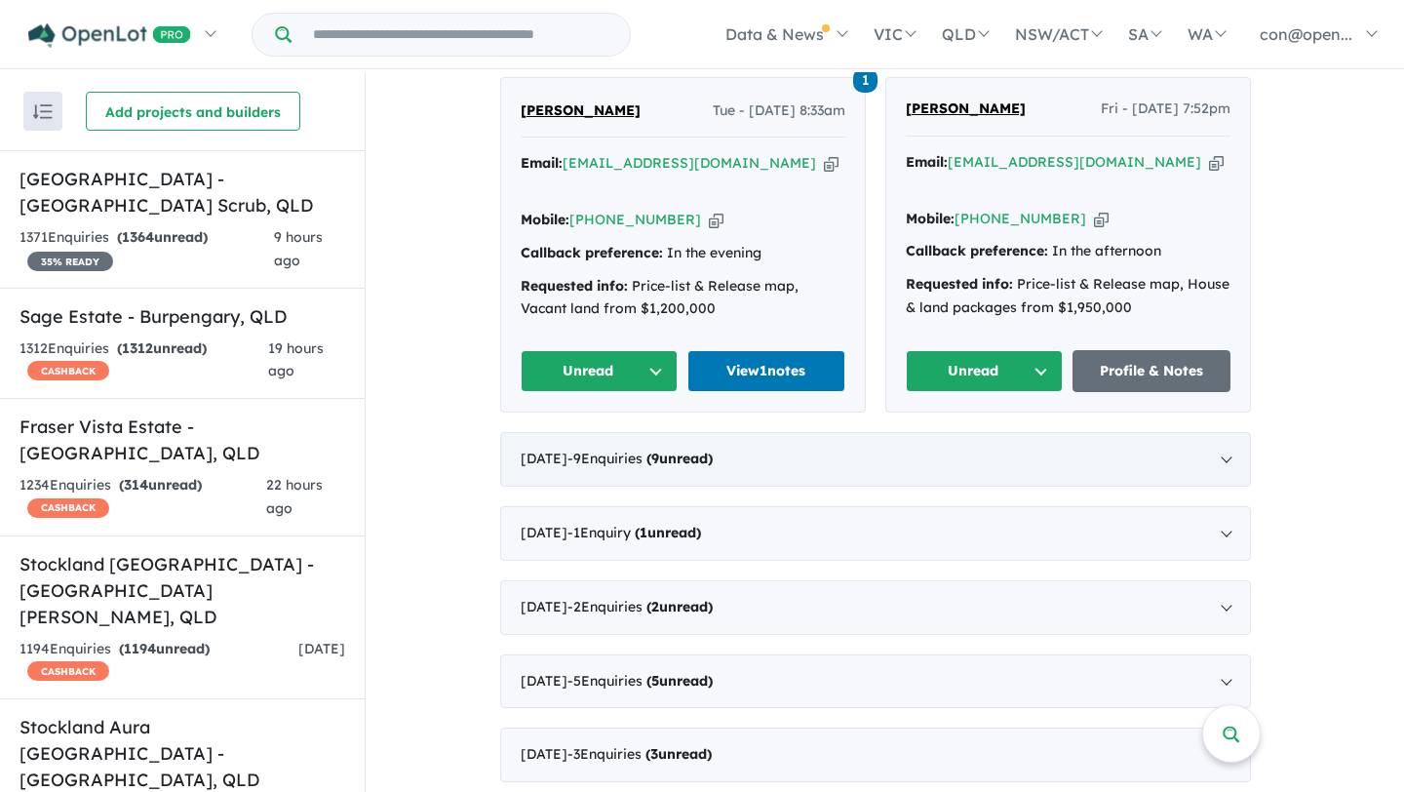
click at [713, 450] on strong "( 9 unread)" at bounding box center [680, 459] width 66 height 18
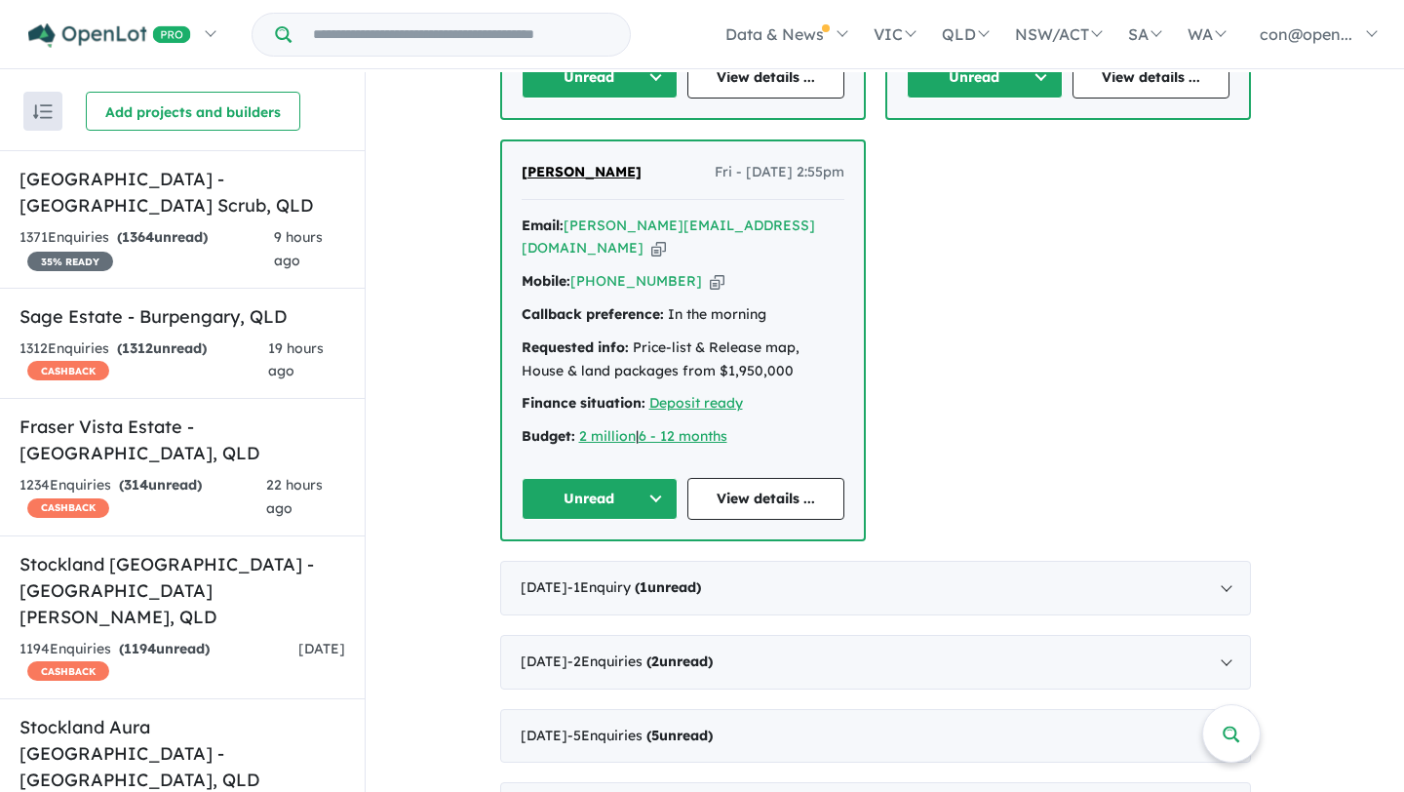
scroll to position [2382, 0]
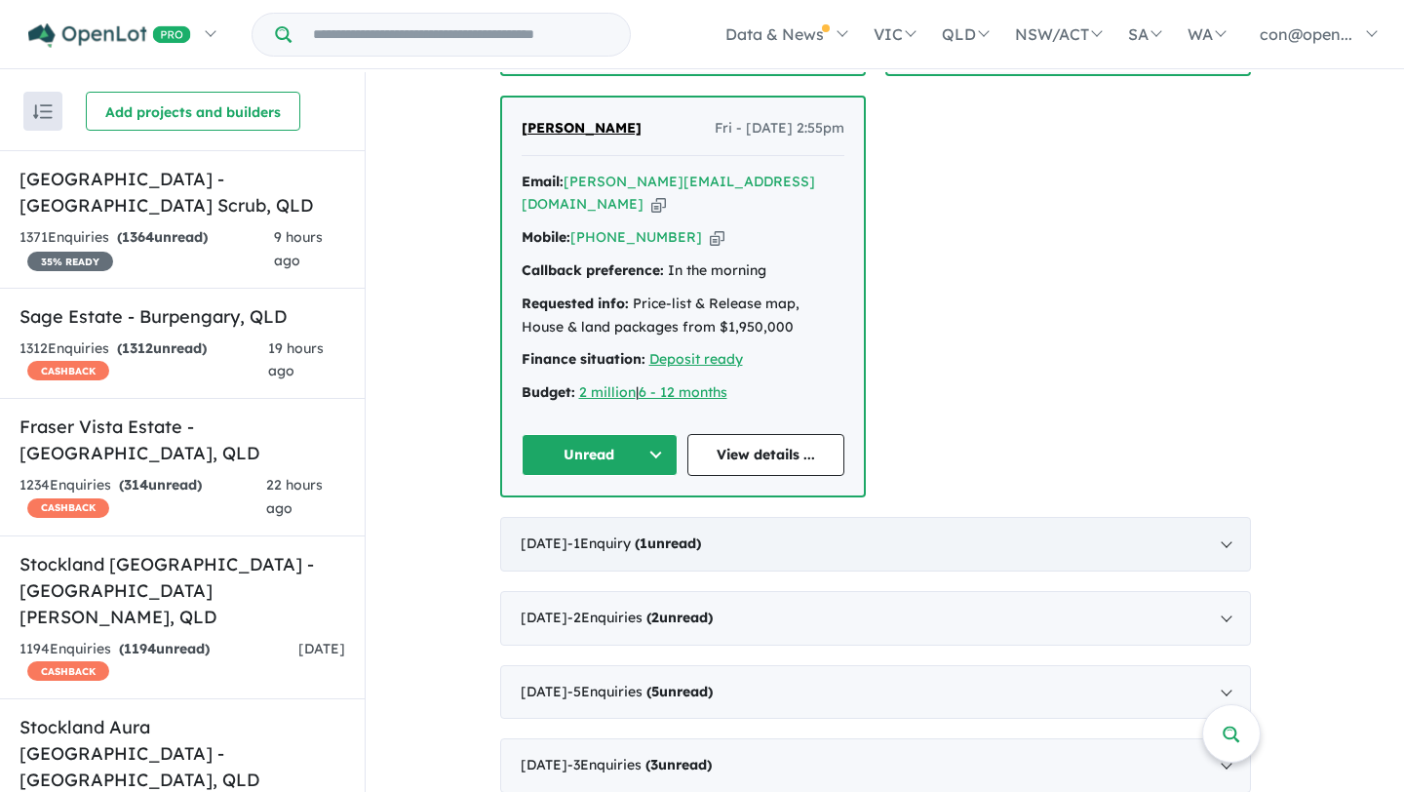
click at [820, 517] on div "June 2025 - 1 Enquir y ( 1 unread)" at bounding box center [875, 544] width 751 height 55
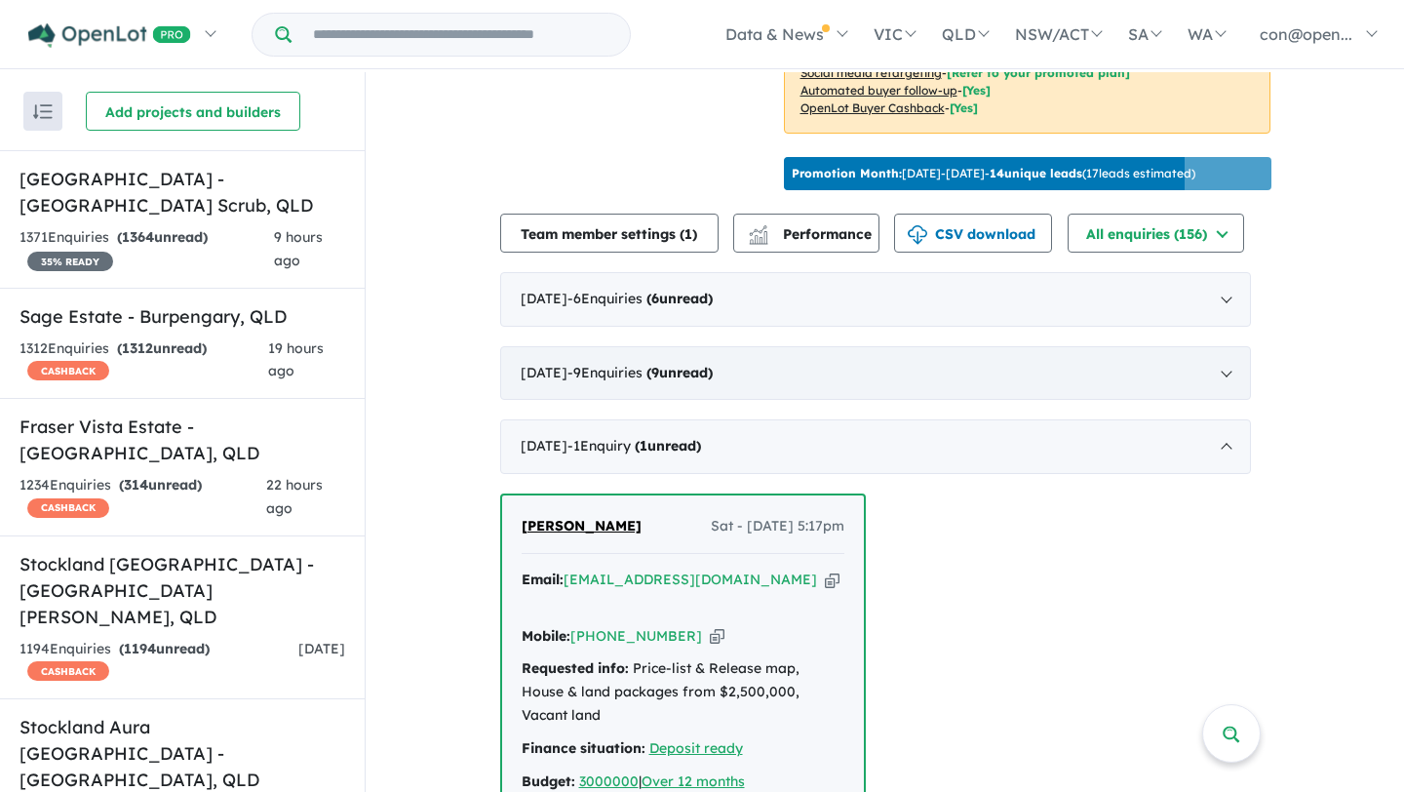
scroll to position [593, 0]
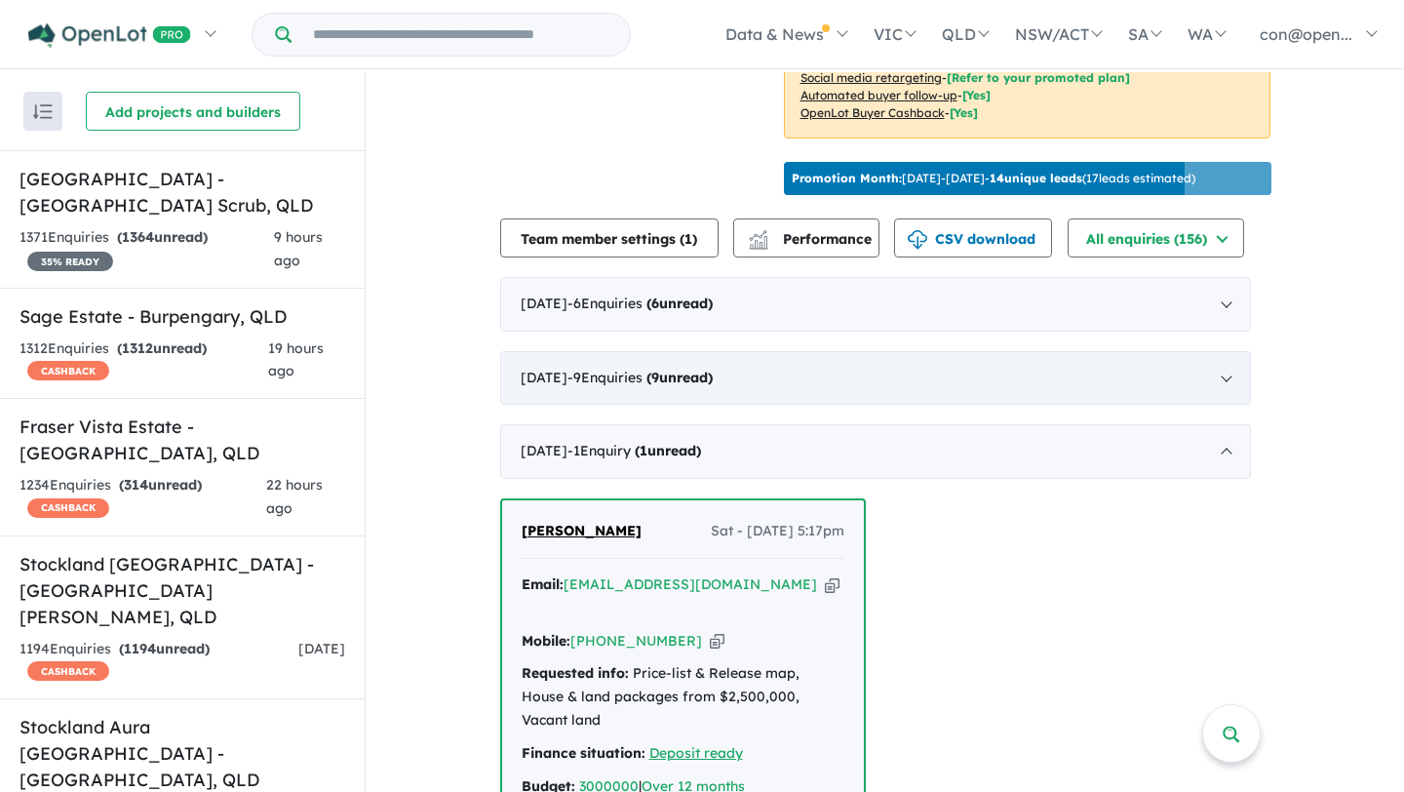
click at [801, 406] on div "July 2025 - 9 Enquir ies ( 9 unread)" at bounding box center [875, 378] width 751 height 55
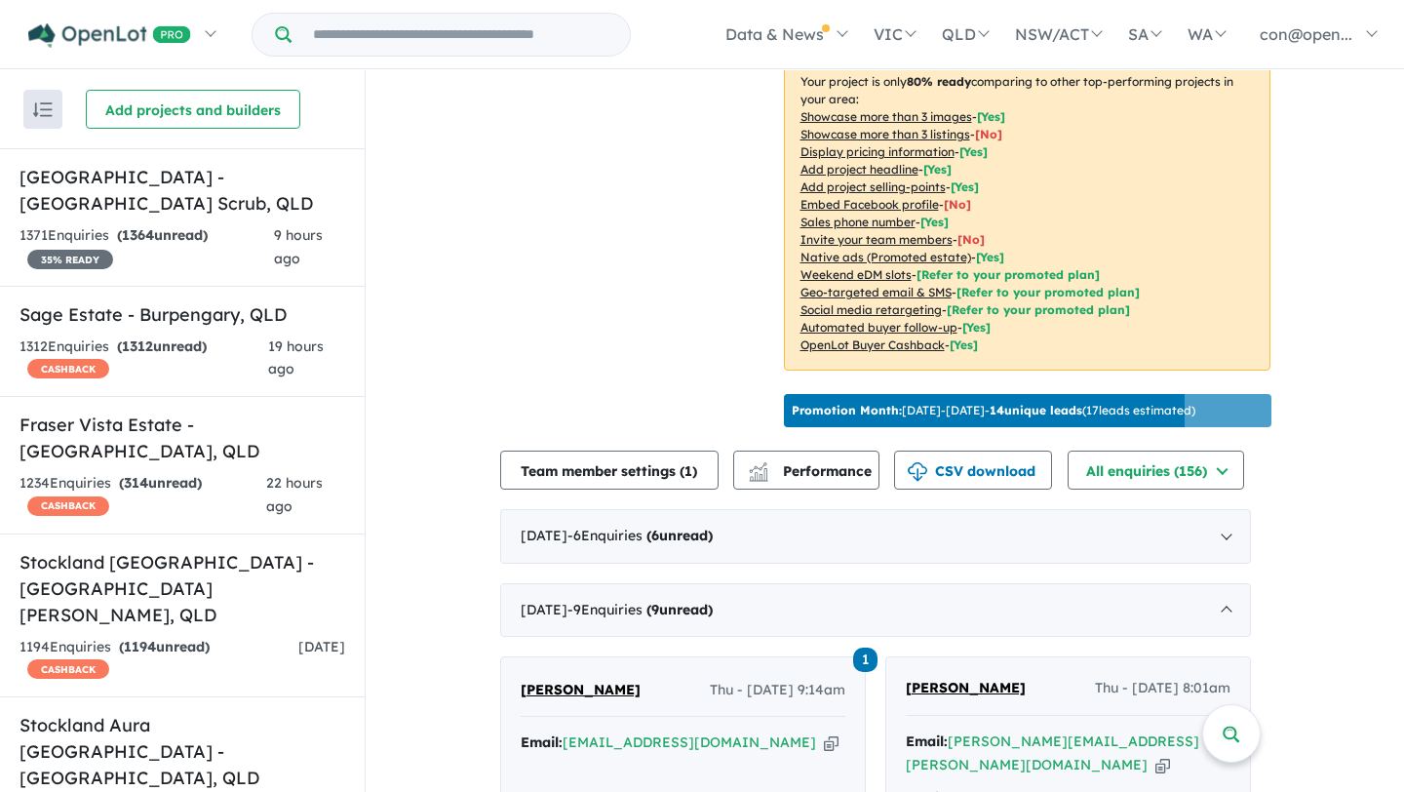
scroll to position [458, 0]
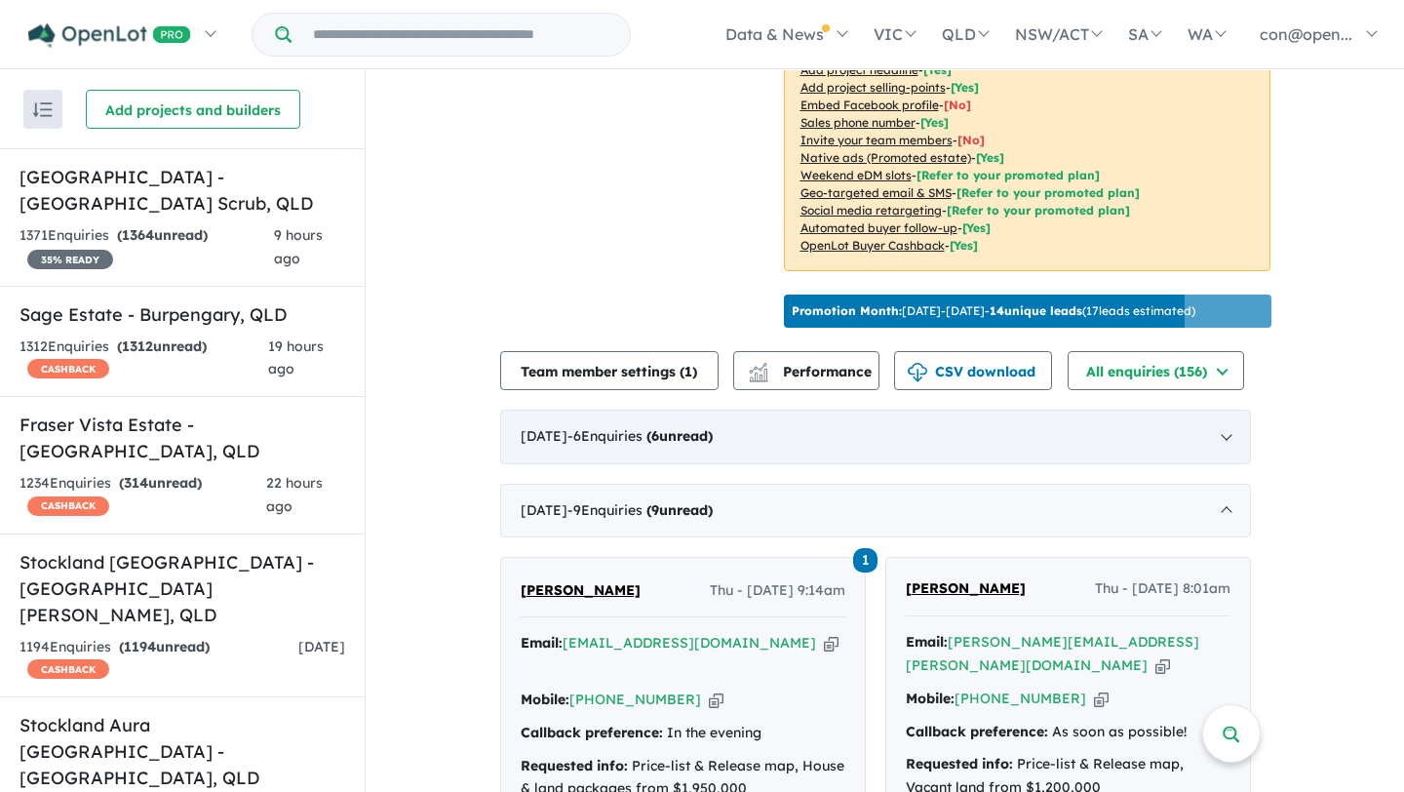
click at [708, 428] on div "August 2025 - 6 Enquir ies ( 6 unread)" at bounding box center [875, 437] width 751 height 55
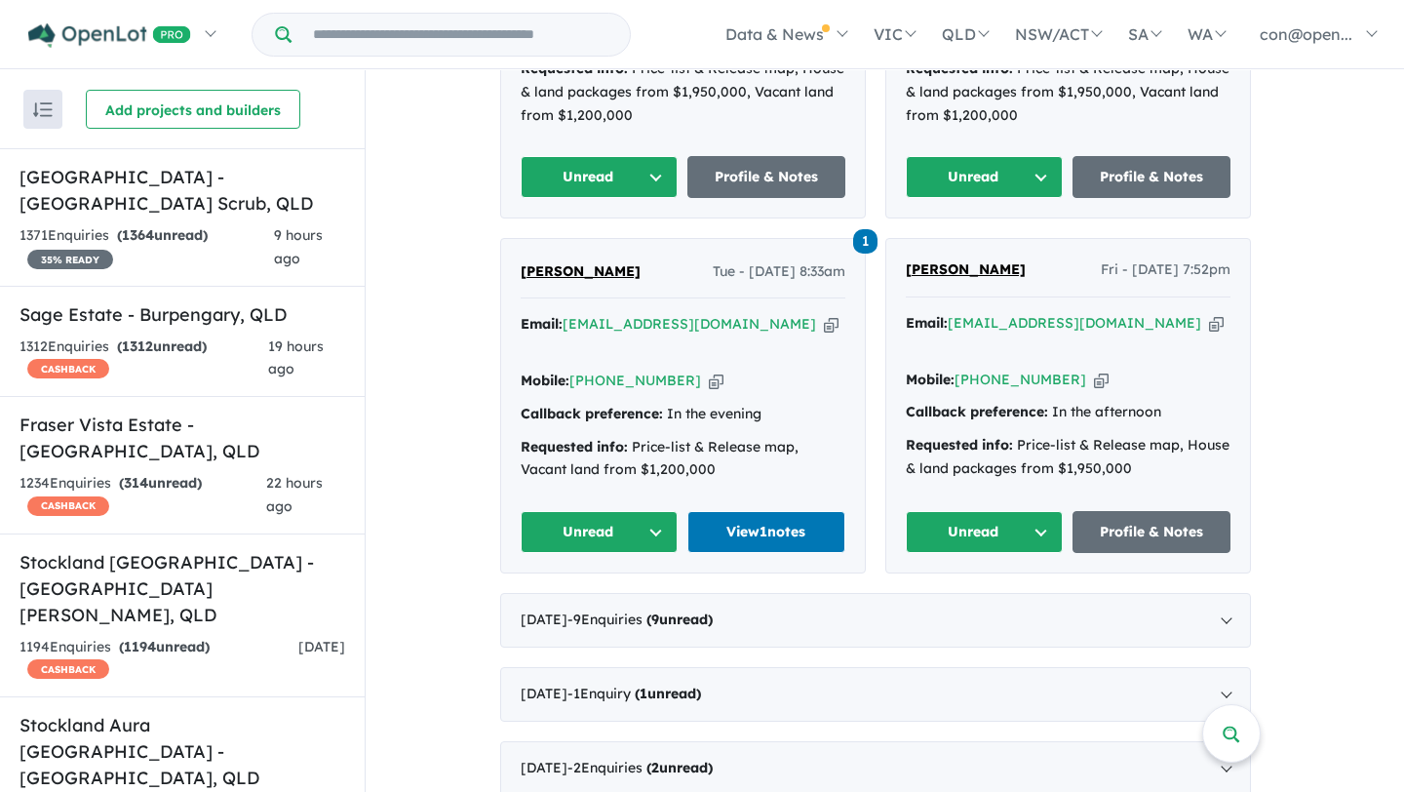
scroll to position [1498, 0]
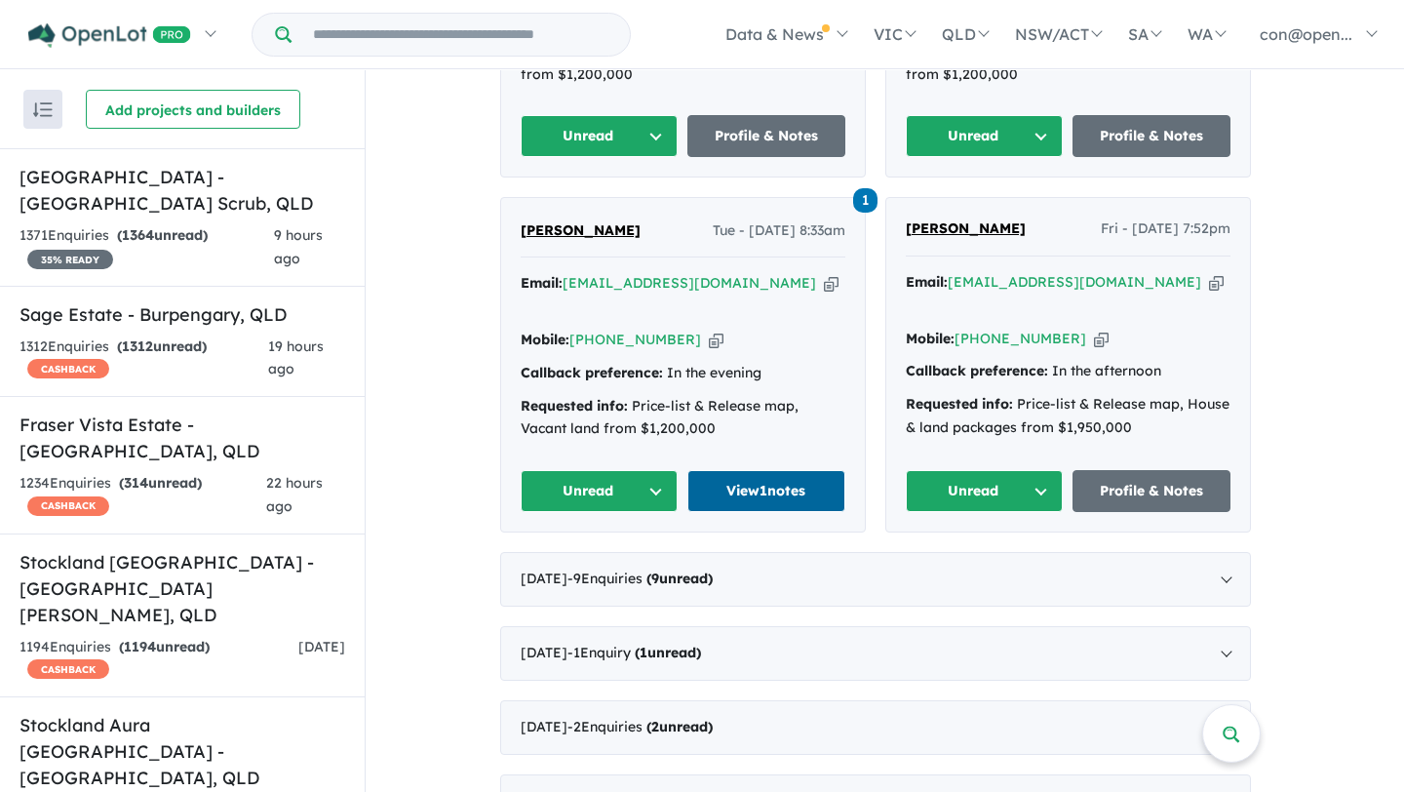
click at [765, 470] on link "View 1 notes" at bounding box center [766, 491] width 158 height 42
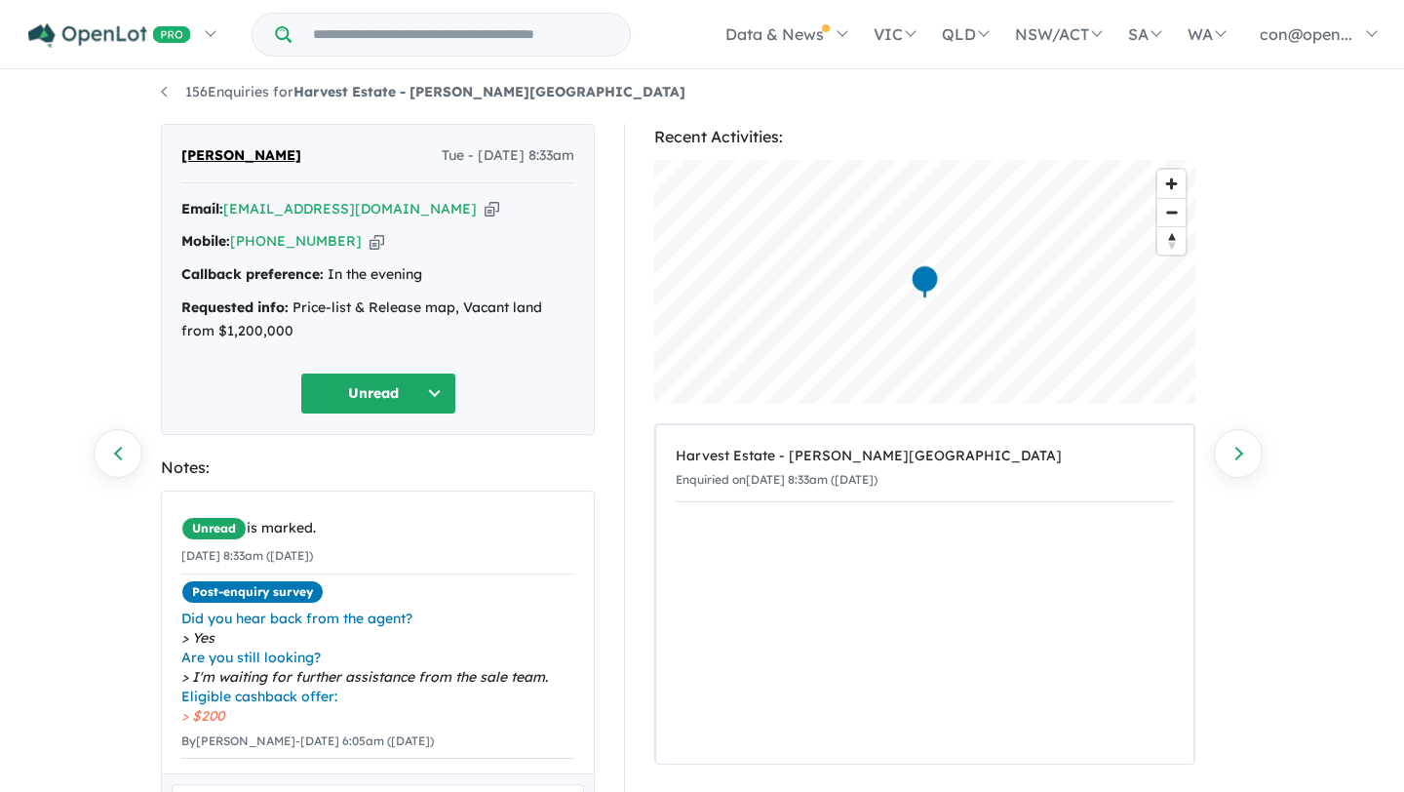
scroll to position [170, 0]
